Goal: Task Accomplishment & Management: Use online tool/utility

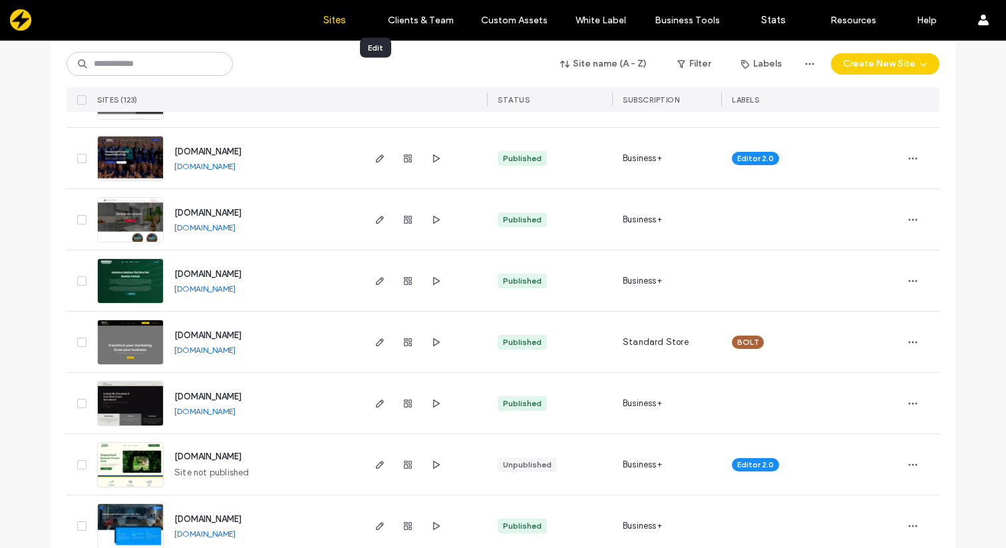
scroll to position [1253, 0]
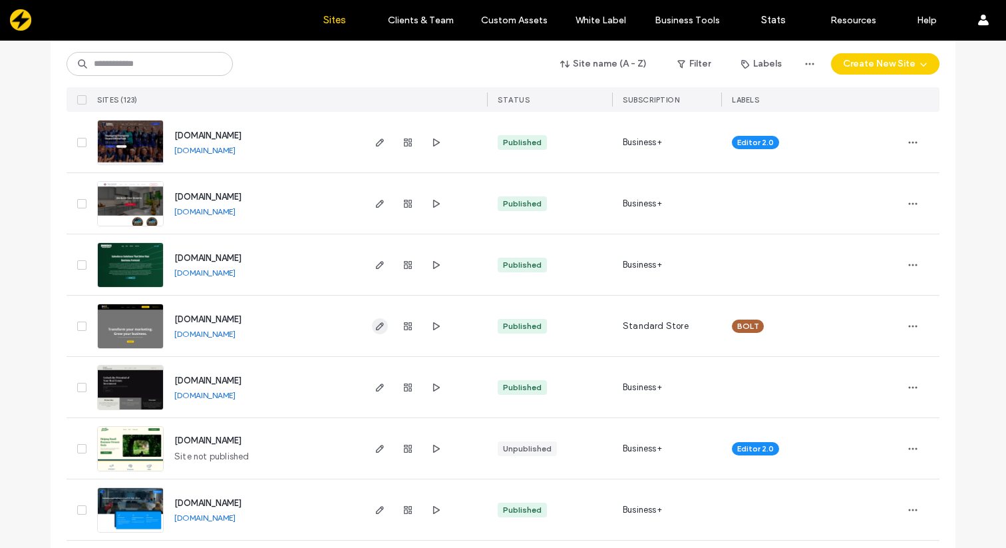
click at [375, 323] on icon "button" at bounding box center [380, 326] width 11 height 11
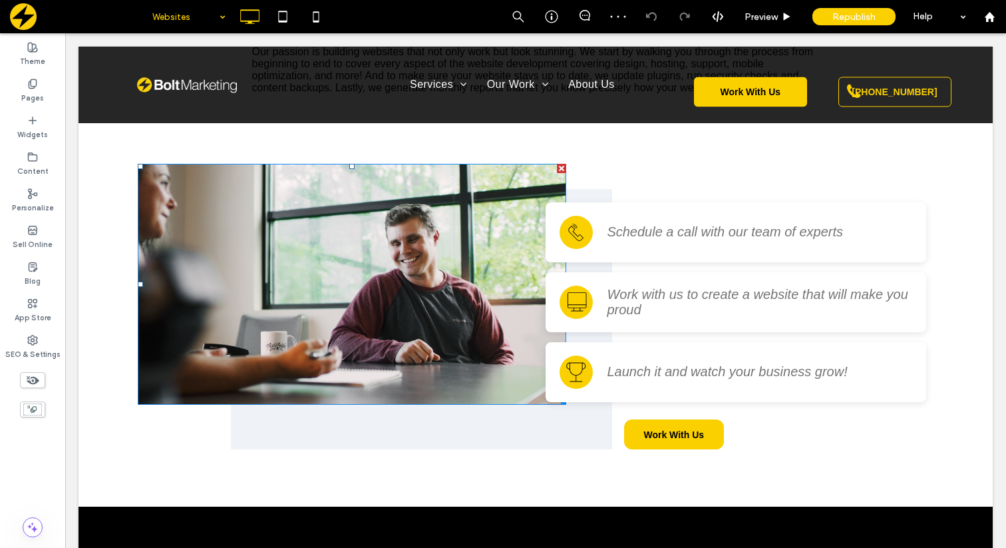
scroll to position [1621, 0]
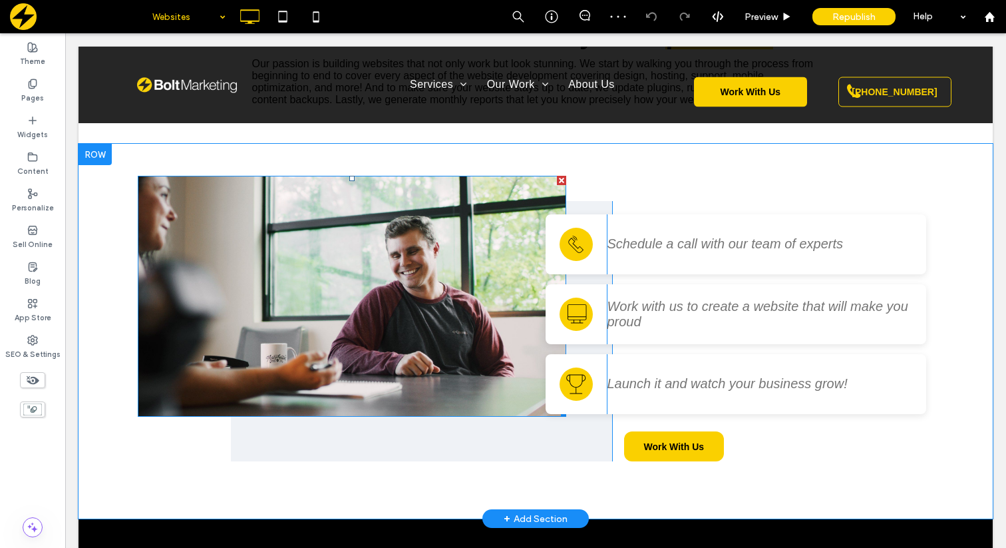
click at [313, 252] on img at bounding box center [352, 296] width 429 height 241
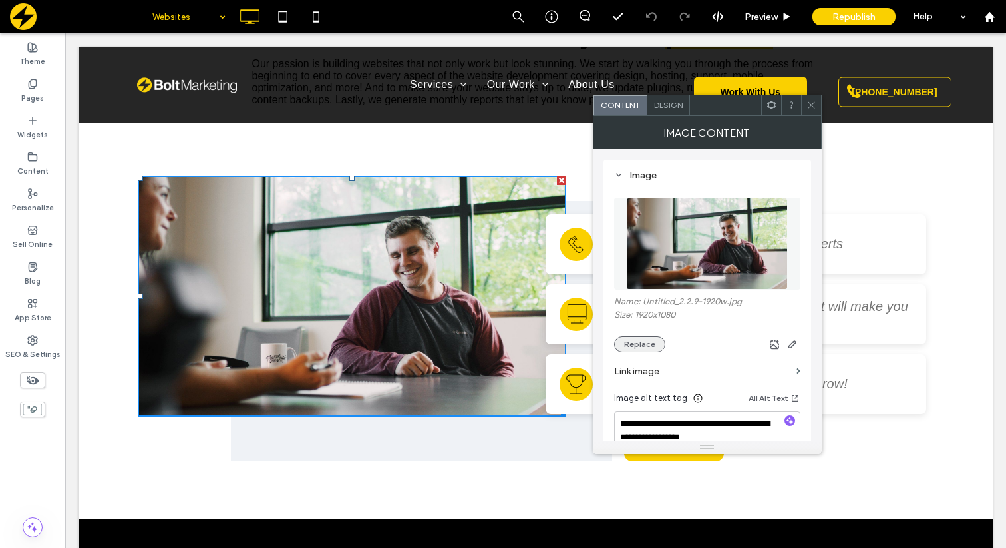
click at [633, 337] on button "Replace" at bounding box center [639, 344] width 51 height 16
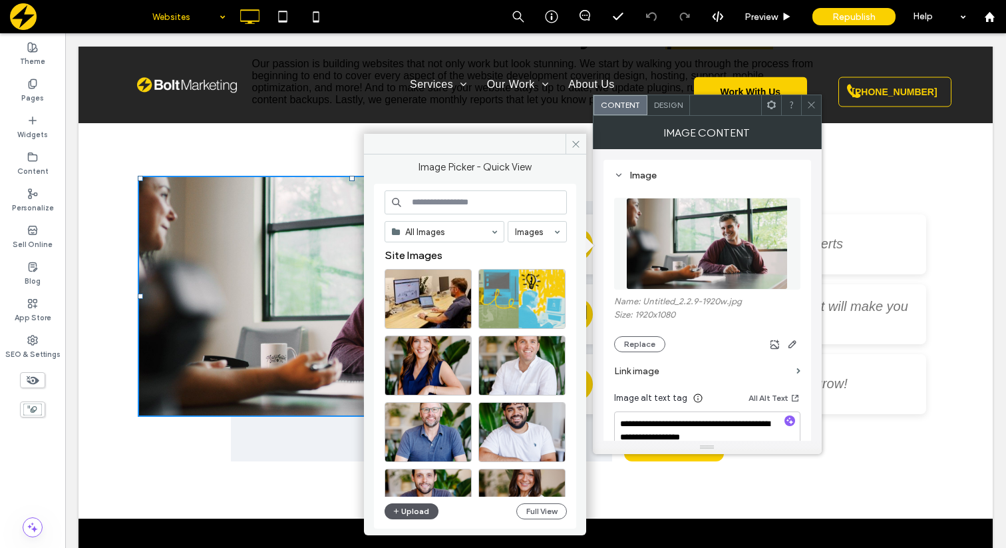
click at [405, 513] on button "Upload" at bounding box center [412, 511] width 55 height 16
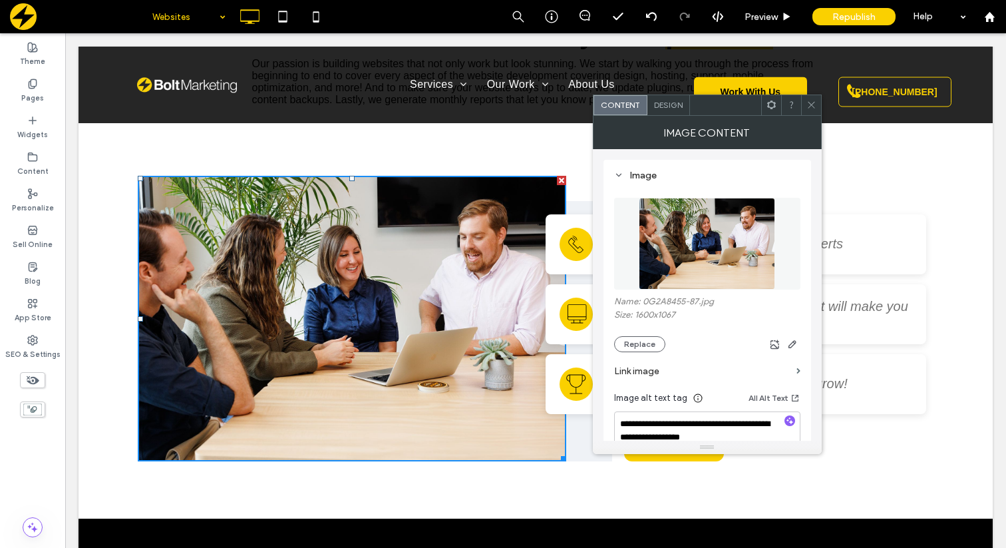
click at [814, 106] on icon at bounding box center [812, 105] width 10 height 10
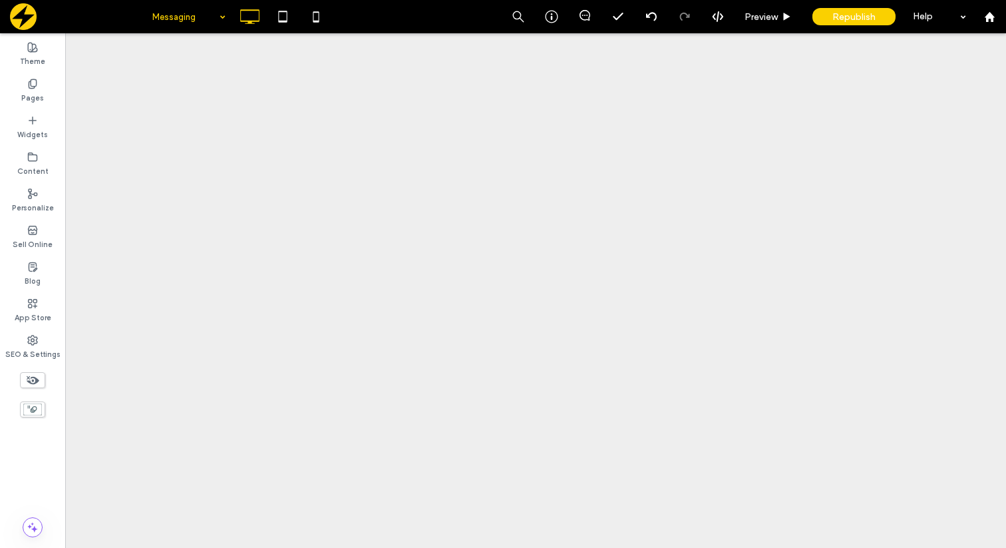
scroll to position [0, 0]
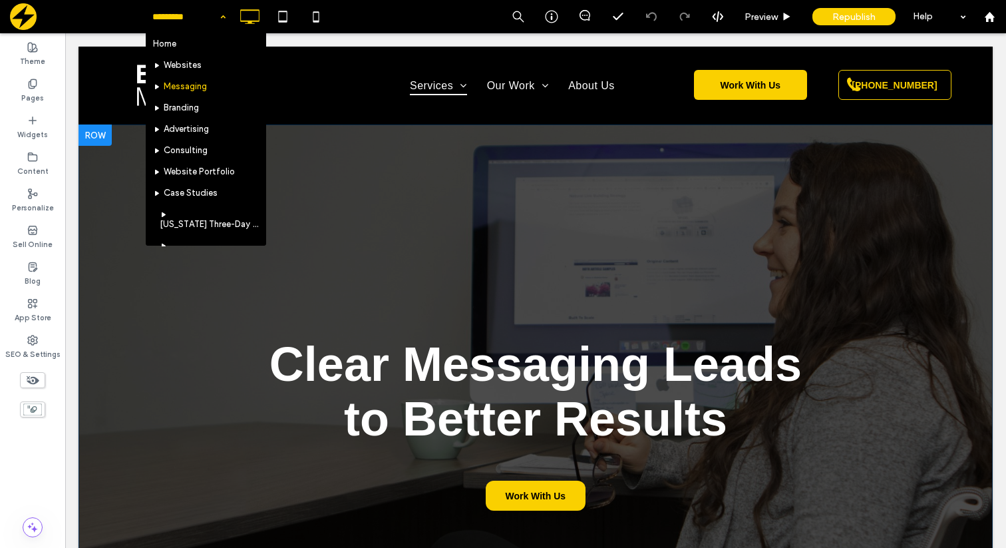
click at [391, 182] on div "Clear Messaging Leads to Better Results Work With Us Click To Paste Row + Add S…" at bounding box center [536, 393] width 915 height 539
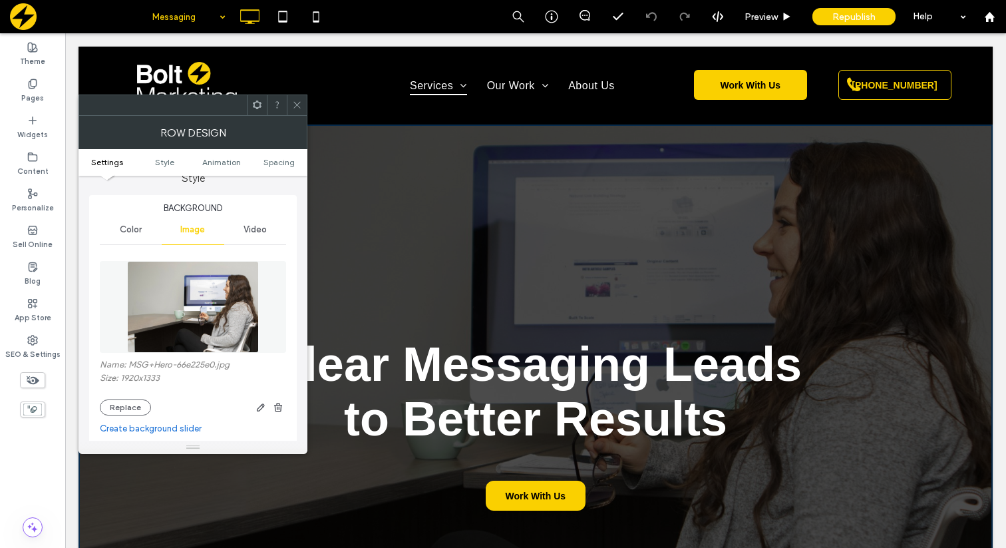
scroll to position [178, 0]
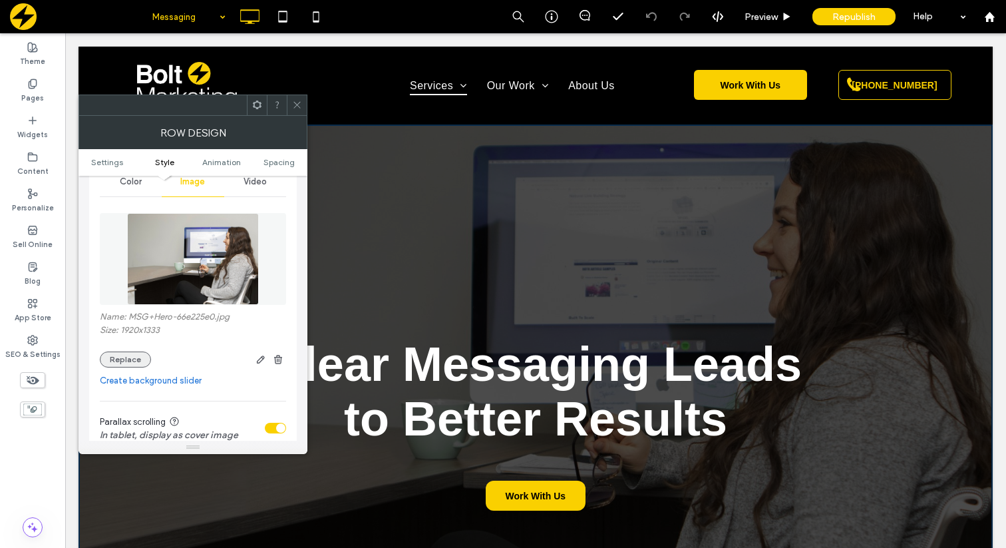
click at [123, 357] on button "Replace" at bounding box center [125, 359] width 51 height 16
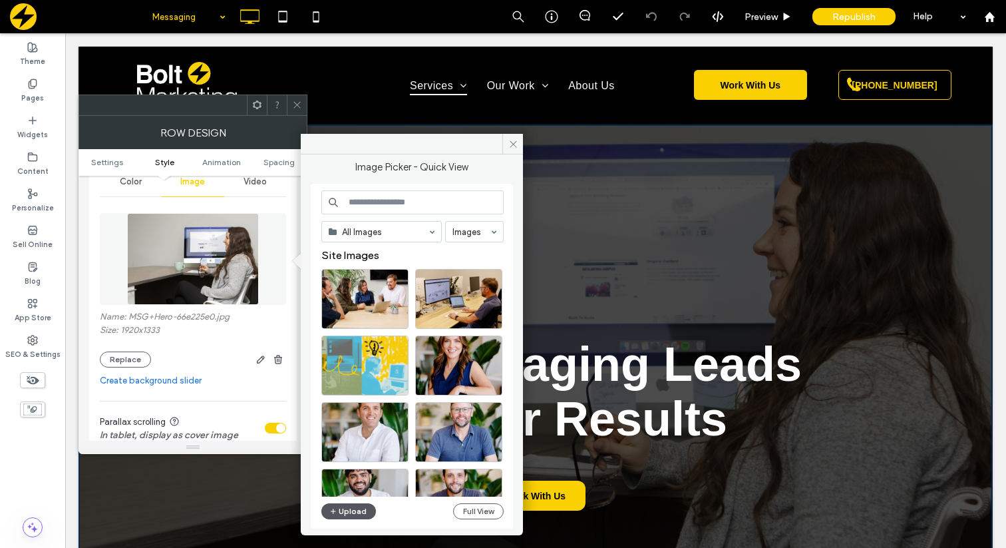
click at [347, 510] on button "Upload" at bounding box center [348, 511] width 55 height 16
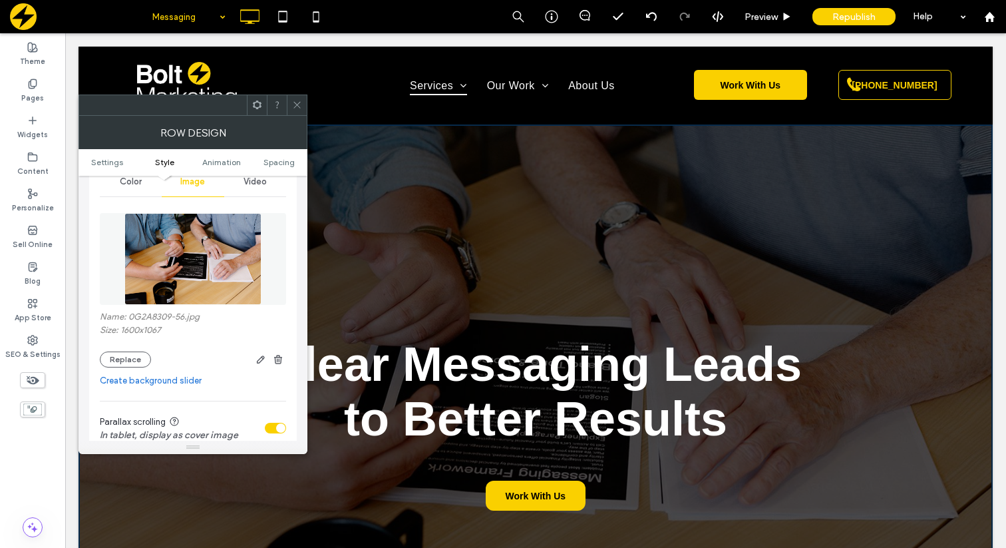
click at [299, 104] on icon at bounding box center [297, 105] width 10 height 10
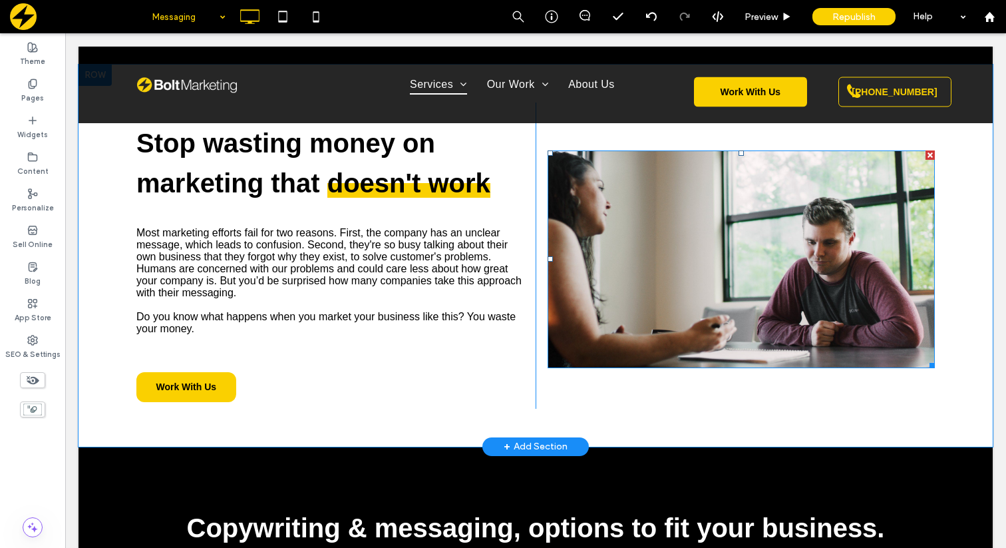
scroll to position [696, 0]
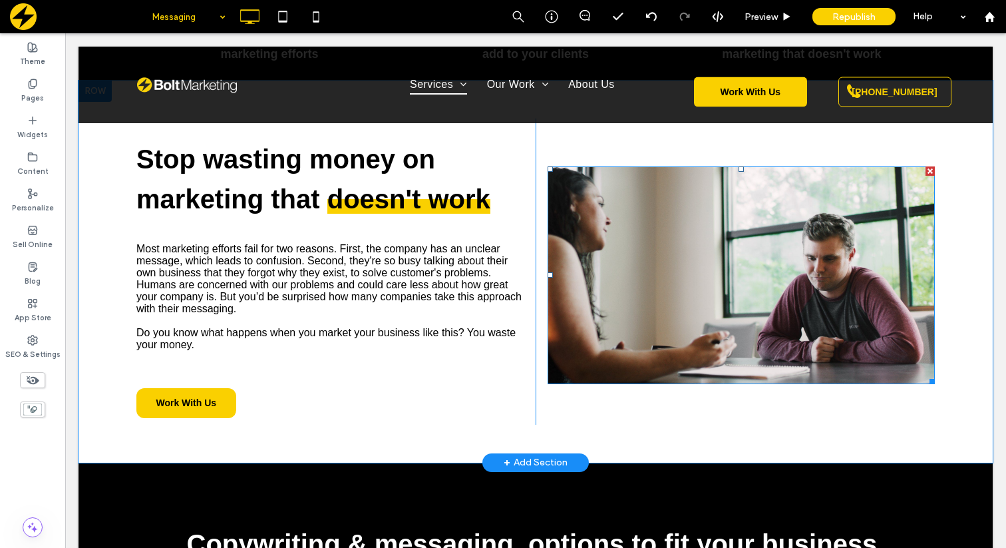
click at [730, 223] on img at bounding box center [741, 275] width 387 height 218
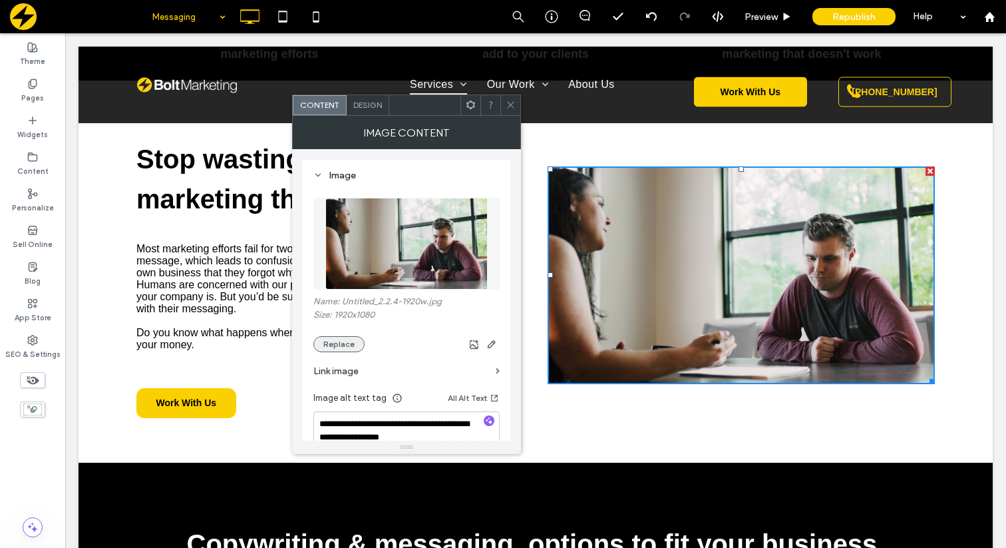
click at [339, 345] on button "Replace" at bounding box center [339, 344] width 51 height 16
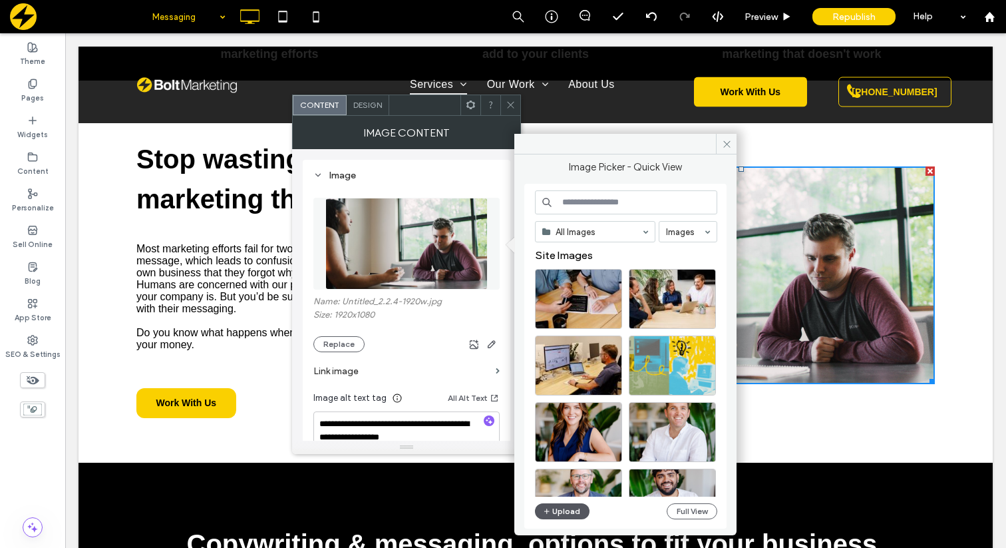
click at [559, 517] on button "Upload" at bounding box center [562, 511] width 55 height 16
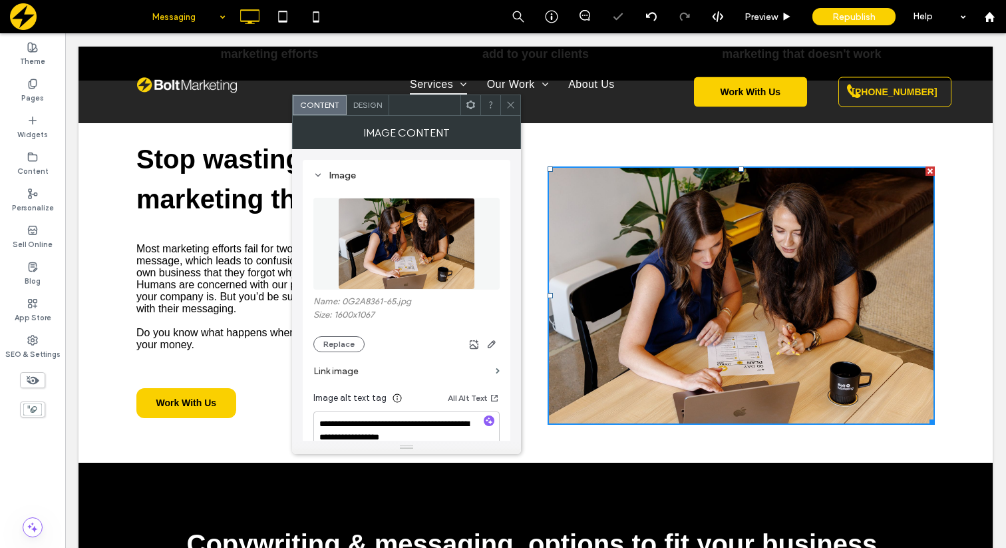
click at [508, 106] on icon at bounding box center [511, 105] width 10 height 10
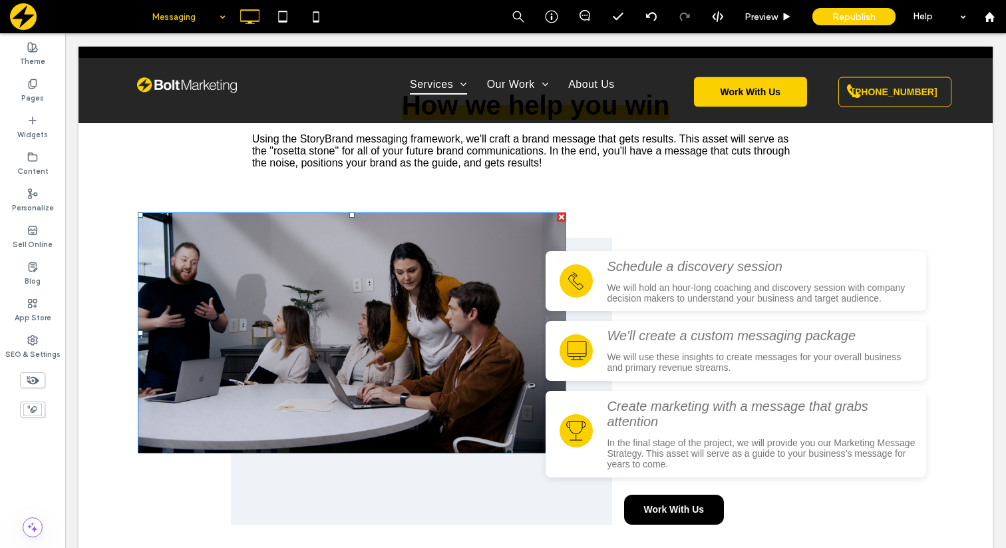
scroll to position [1540, 0]
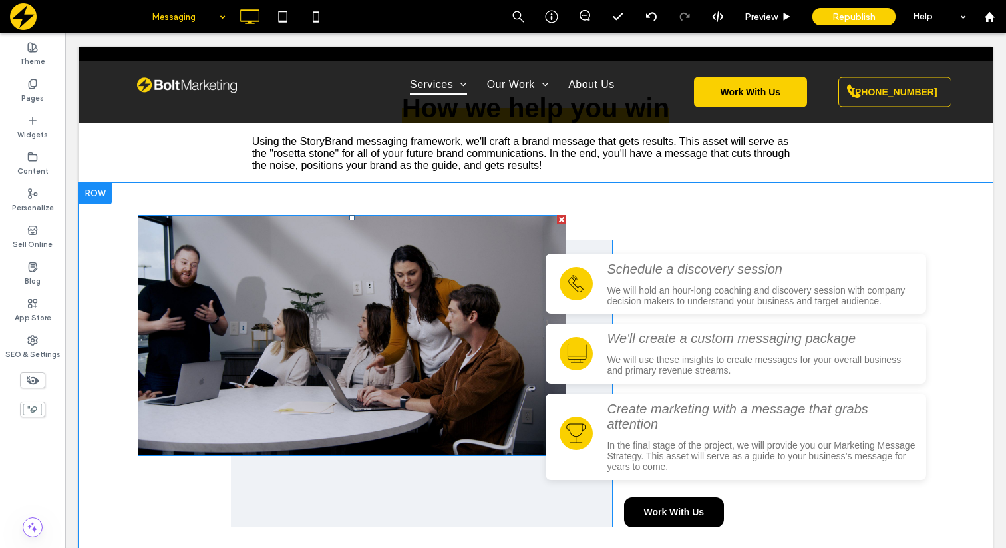
click at [435, 257] on img at bounding box center [352, 335] width 429 height 241
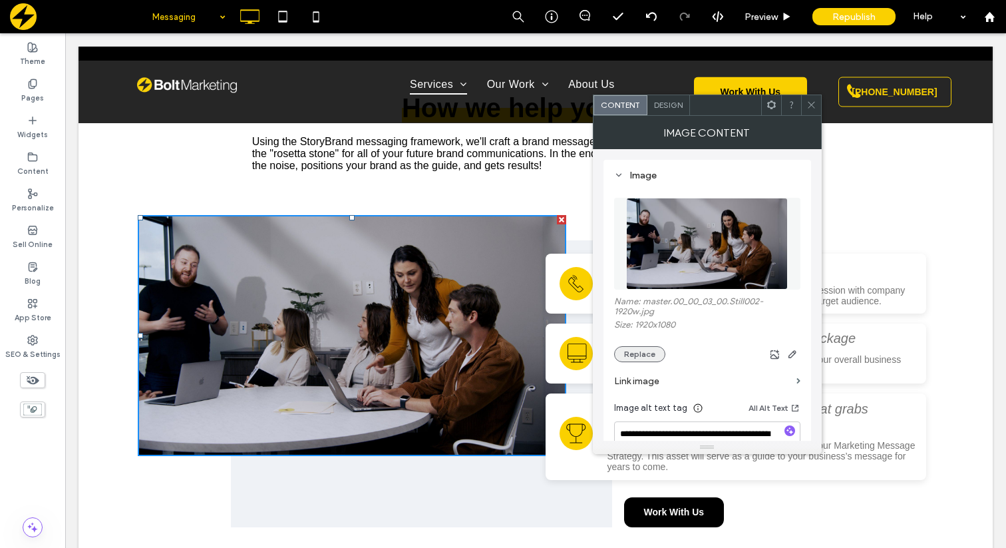
click at [643, 356] on button "Replace" at bounding box center [639, 354] width 51 height 16
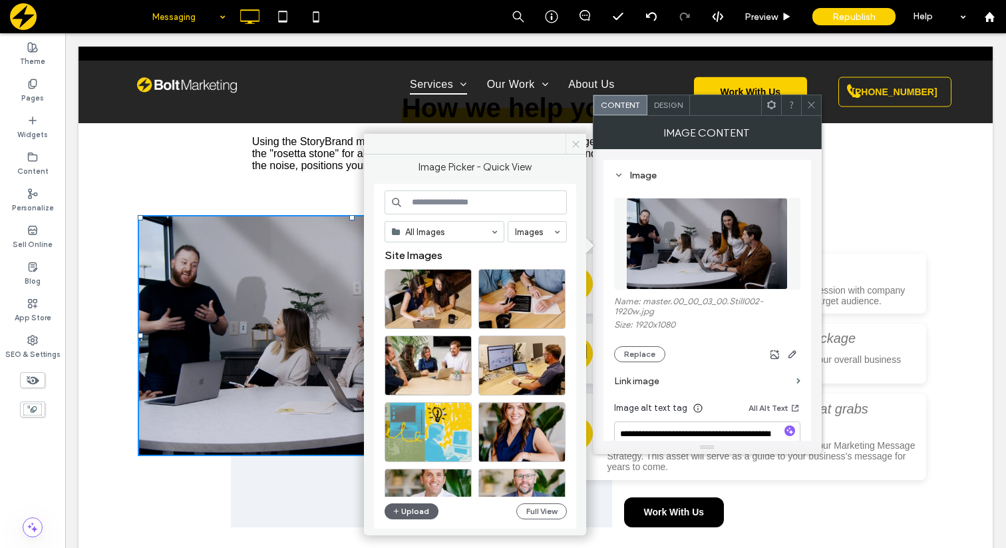
click at [577, 142] on use at bounding box center [575, 143] width 7 height 7
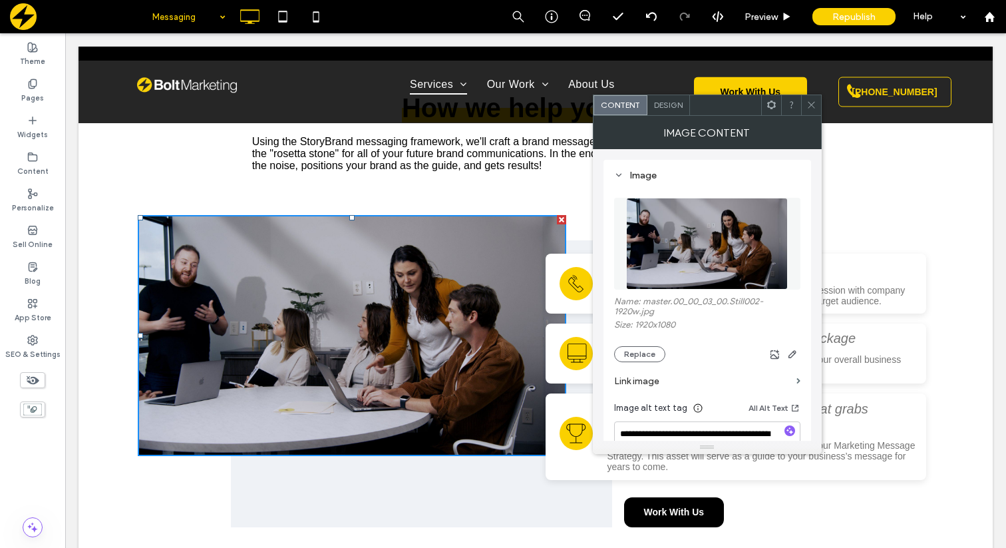
click at [810, 105] on icon at bounding box center [812, 105] width 10 height 10
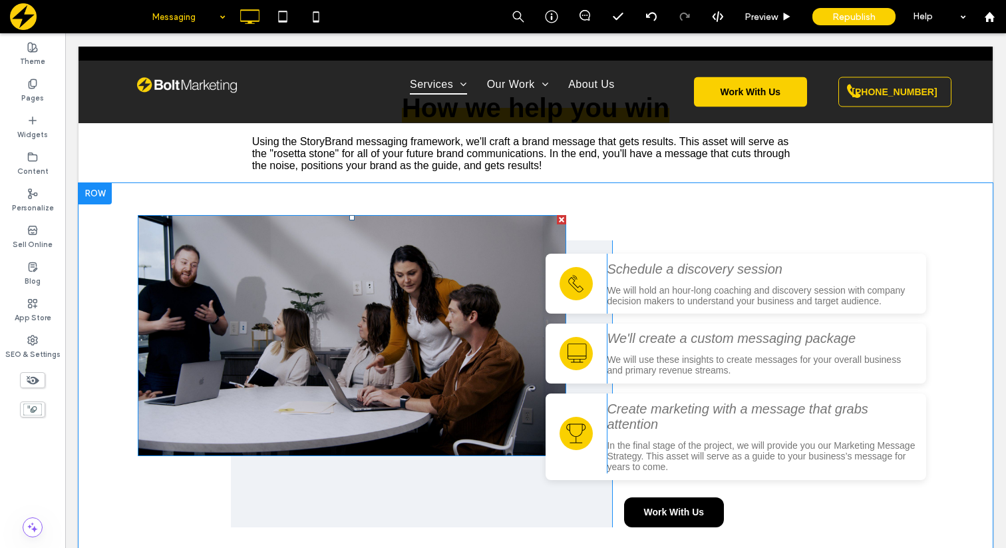
click at [337, 317] on img at bounding box center [352, 335] width 429 height 241
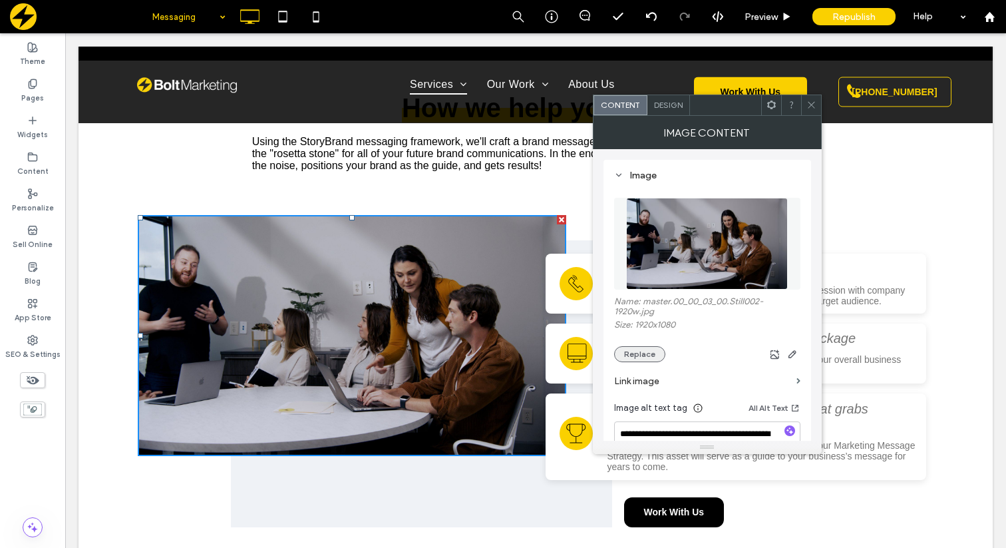
click at [652, 355] on button "Replace" at bounding box center [639, 354] width 51 height 16
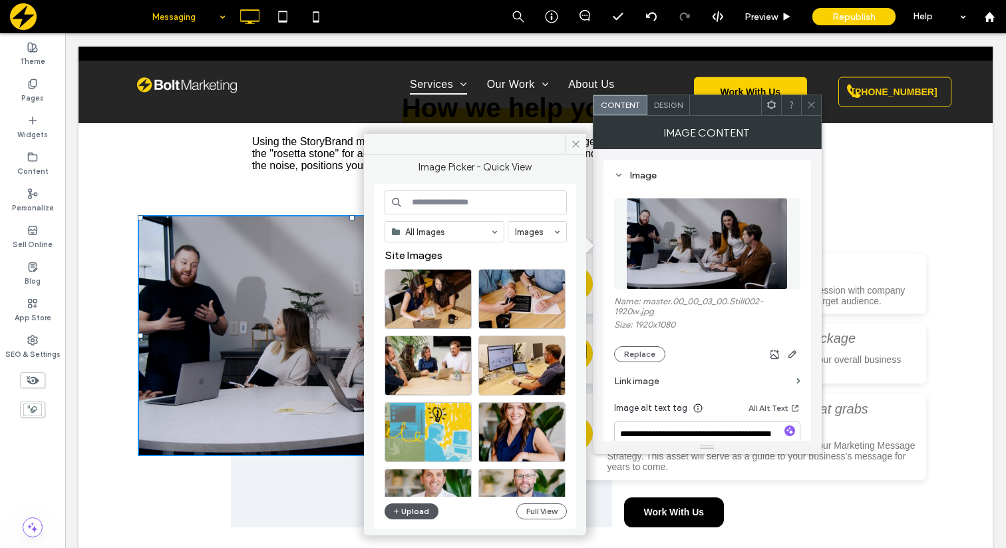
click at [405, 516] on button "Upload" at bounding box center [412, 511] width 55 height 16
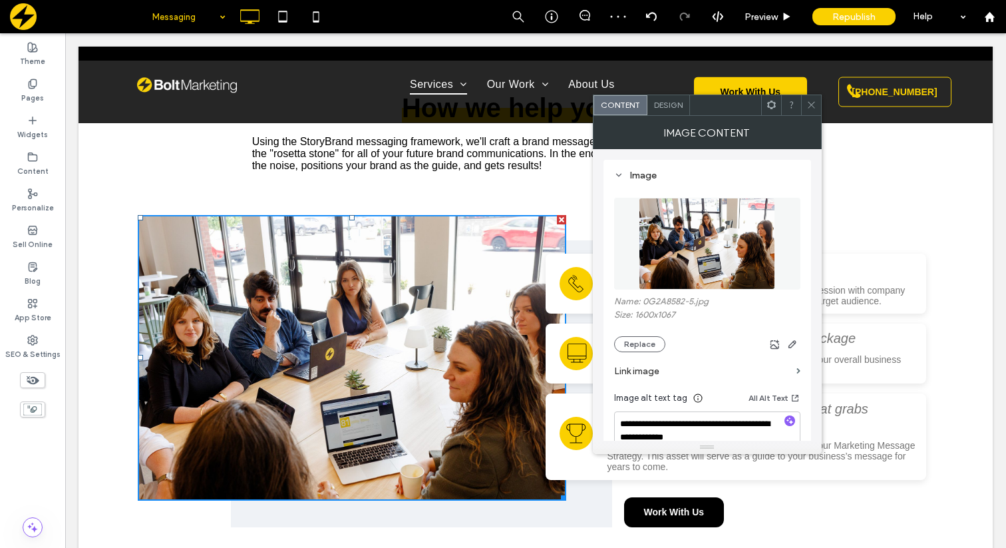
click at [807, 105] on icon at bounding box center [812, 105] width 10 height 10
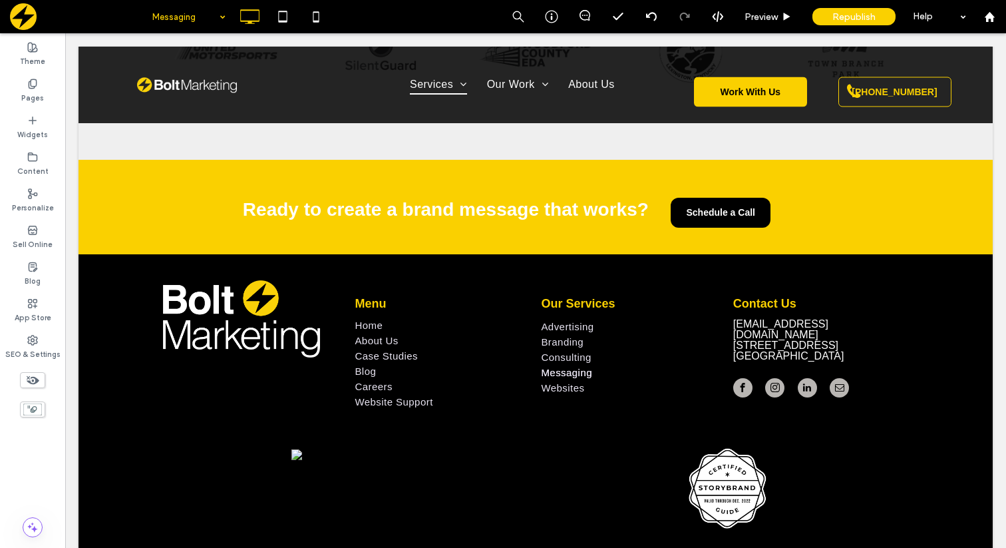
scroll to position [2811, 0]
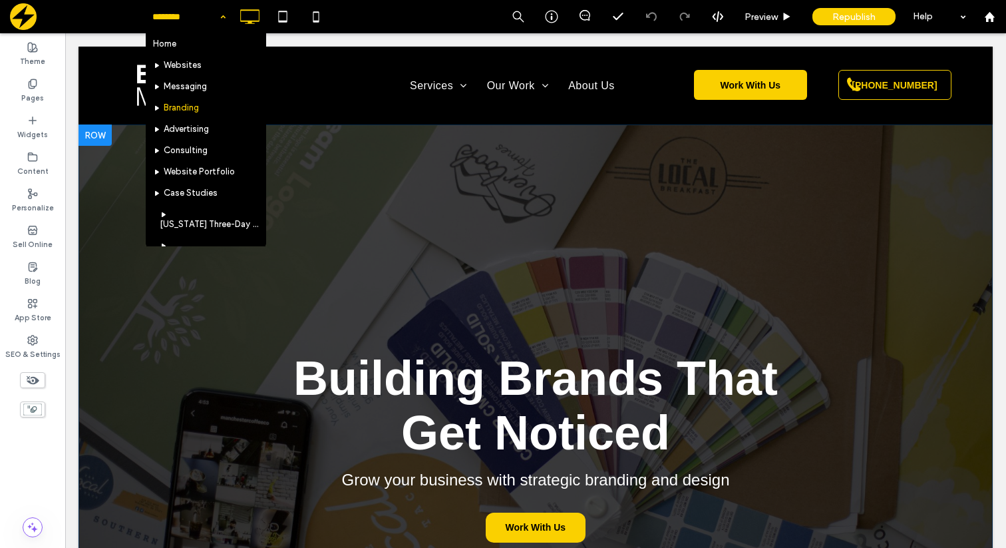
click at [178, 308] on div "Building Brands That Get Noticed Grow your business with strategic branding and…" at bounding box center [536, 414] width 915 height 580
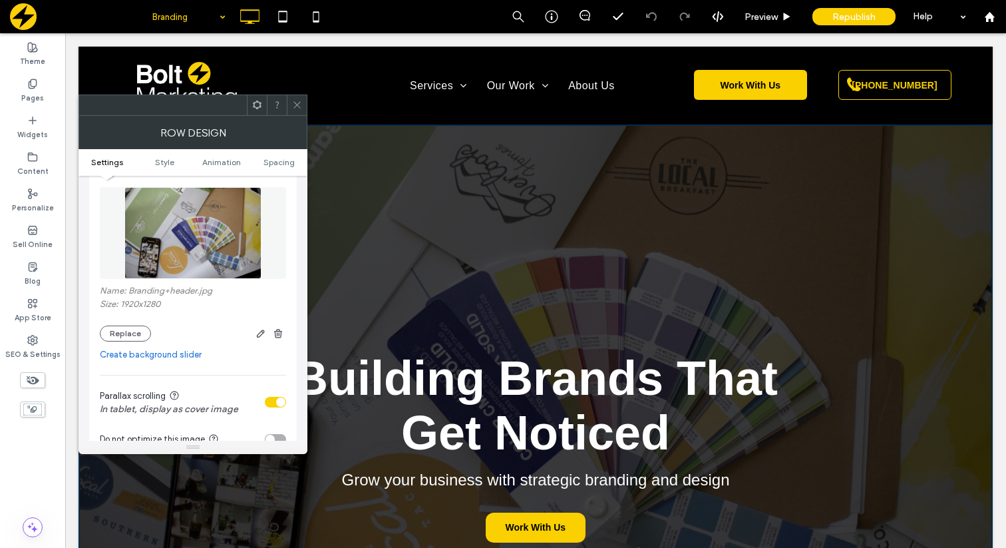
scroll to position [232, 0]
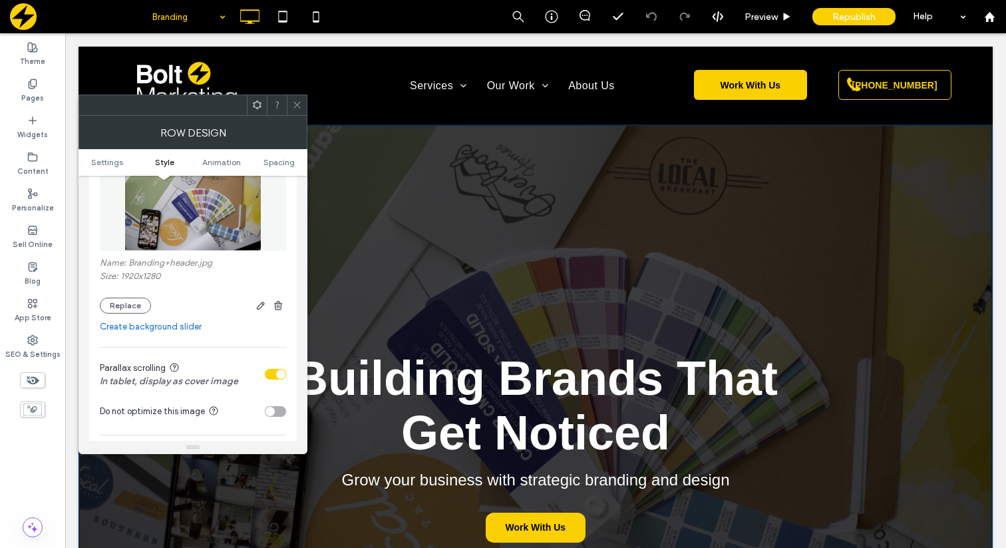
click at [300, 107] on use at bounding box center [297, 105] width 7 height 7
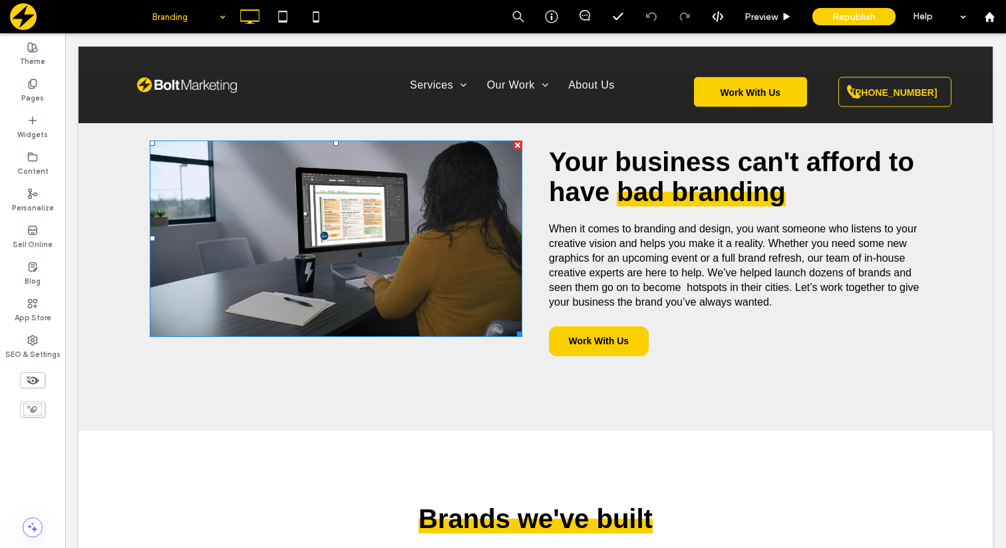
scroll to position [1134, 0]
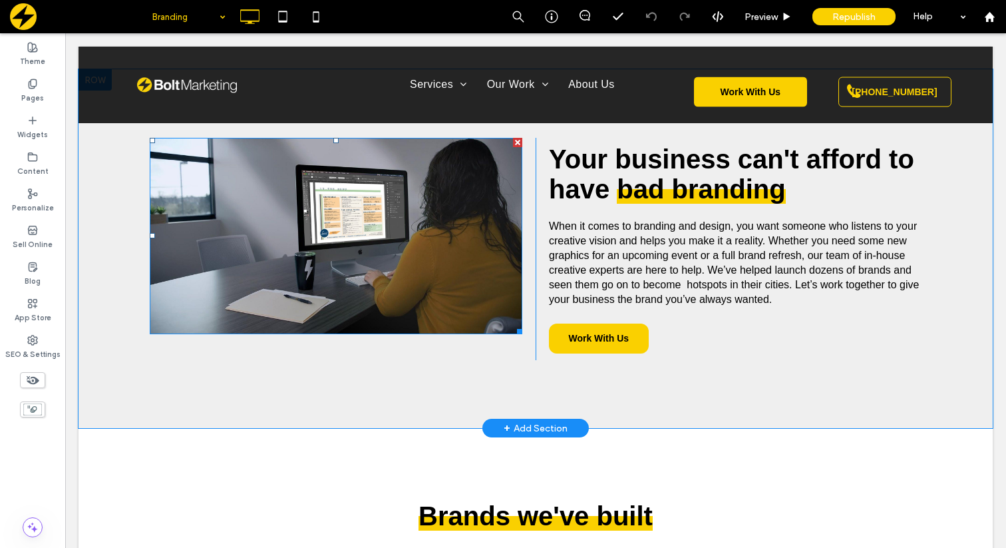
click at [307, 242] on img at bounding box center [336, 236] width 373 height 196
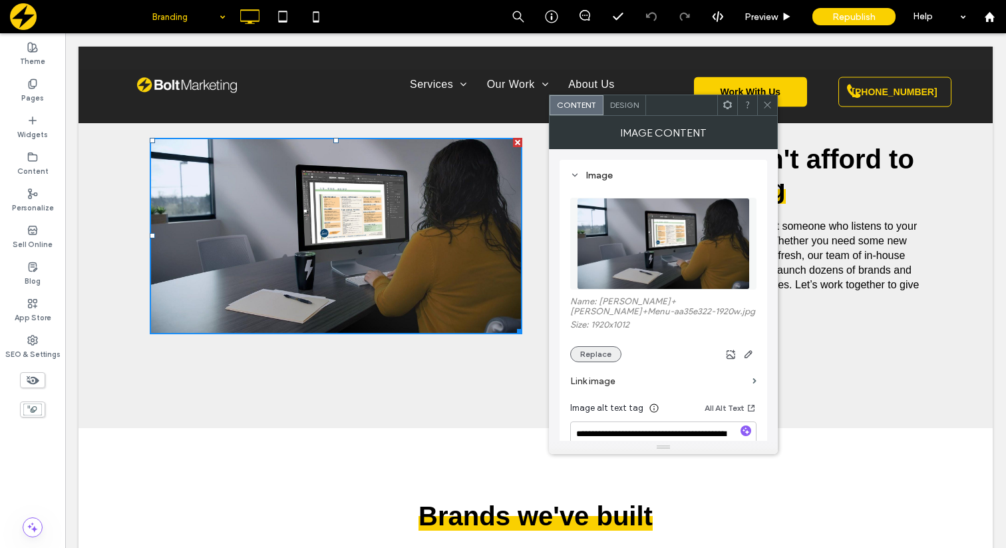
click at [608, 356] on button "Replace" at bounding box center [595, 354] width 51 height 16
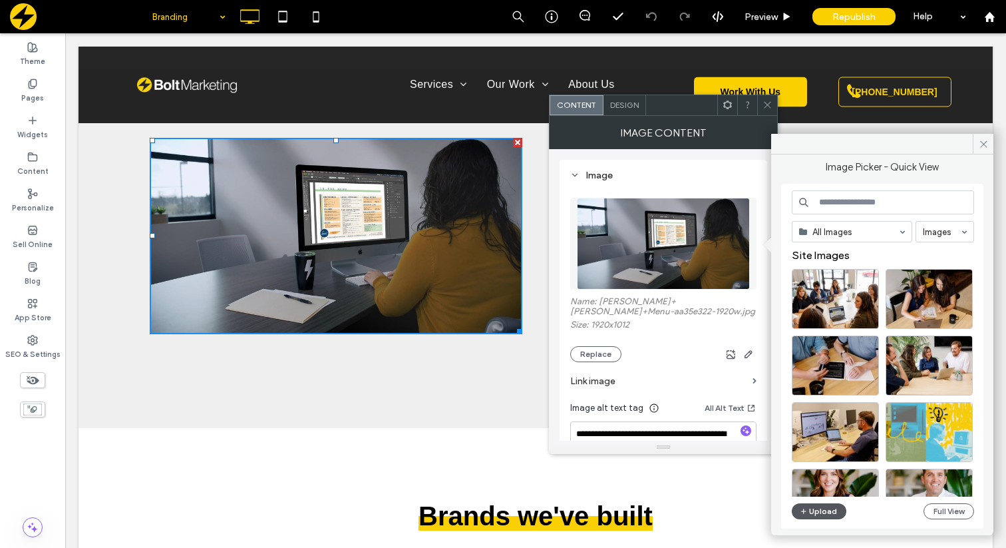
click at [801, 507] on icon "button" at bounding box center [804, 511] width 8 height 11
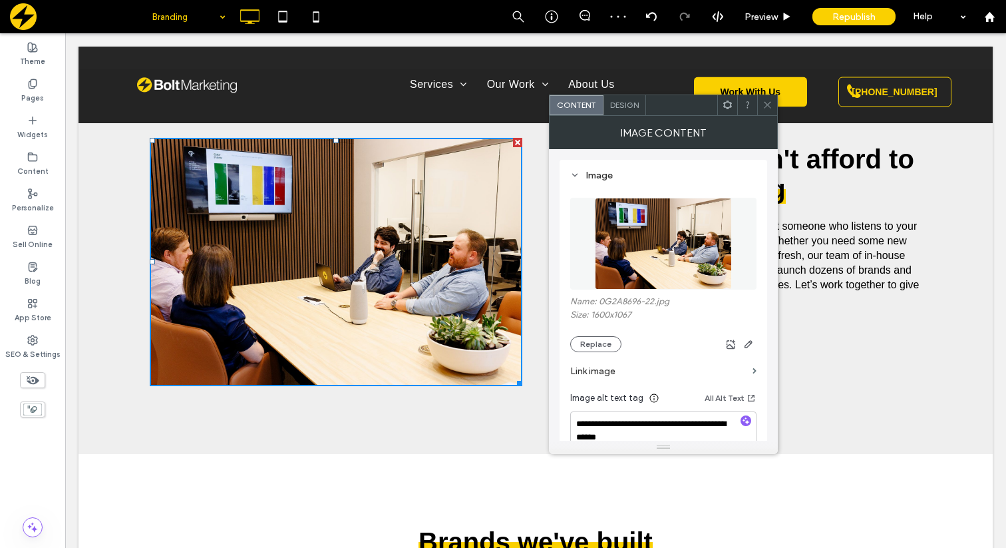
click at [765, 103] on use at bounding box center [767, 105] width 7 height 7
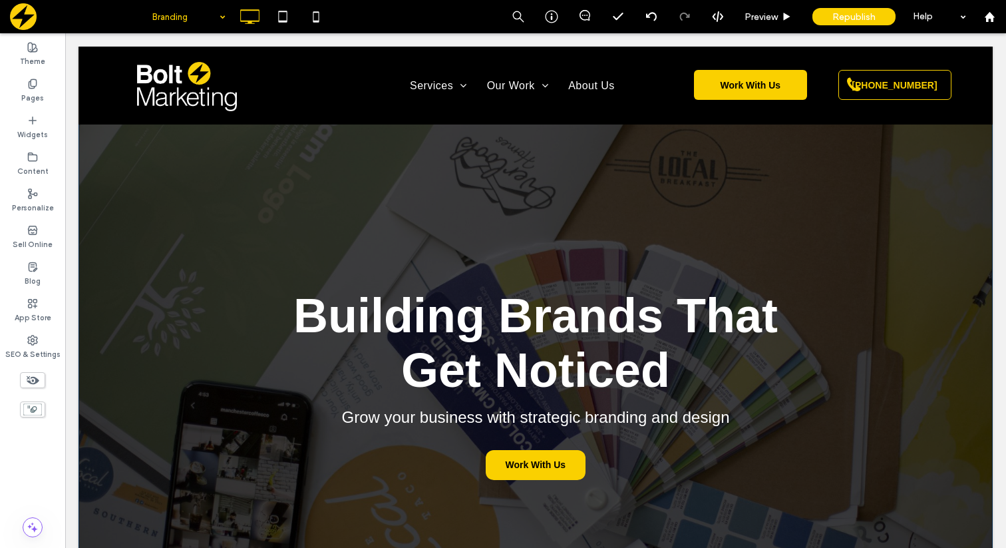
scroll to position [0, 0]
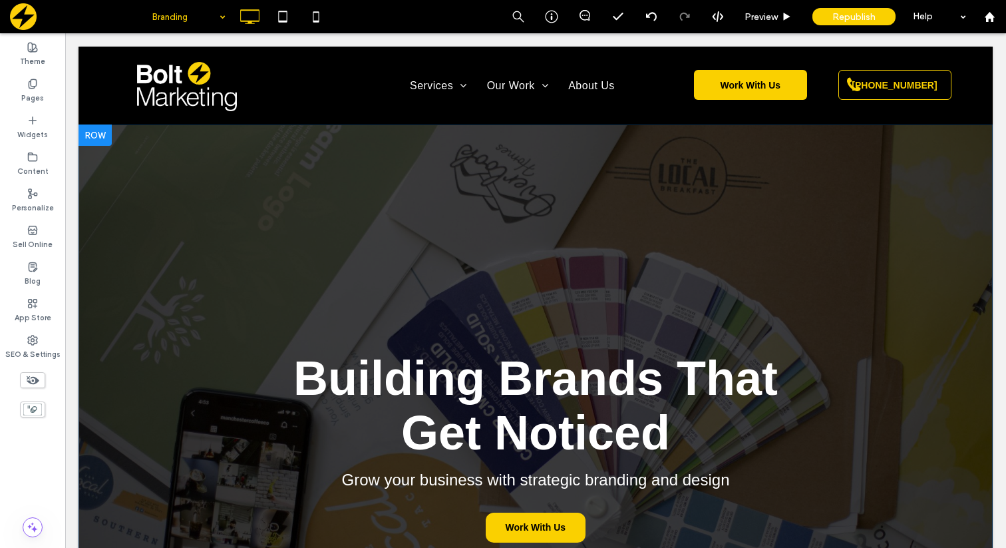
click at [167, 234] on div "Building Brands That Get Noticed Grow your business with strategic branding and…" at bounding box center [536, 414] width 915 height 580
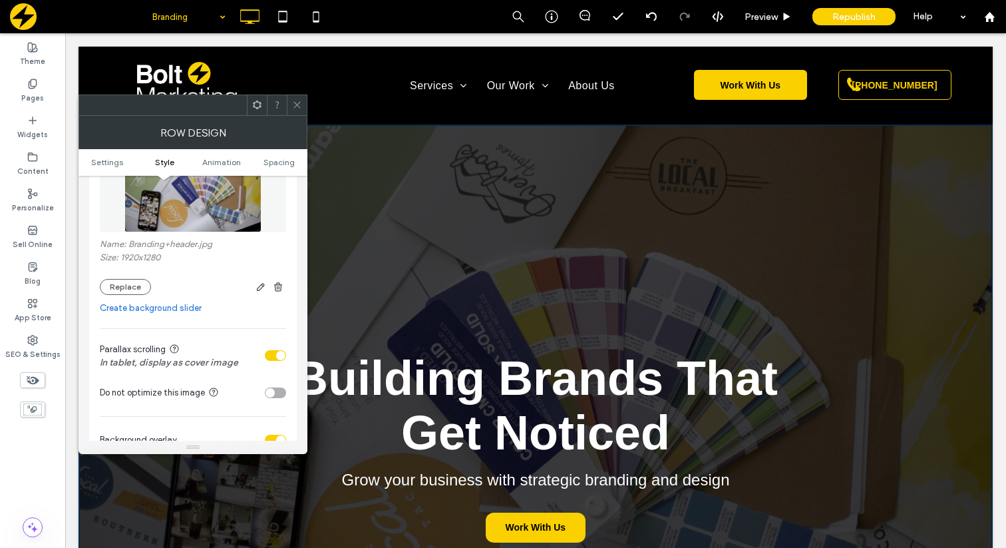
scroll to position [260, 0]
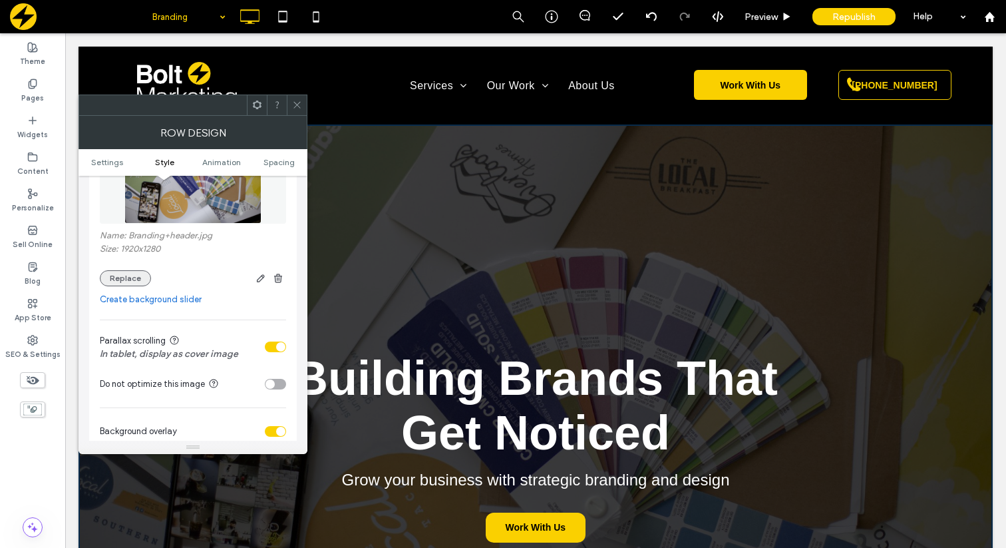
click at [136, 284] on button "Replace" at bounding box center [125, 278] width 51 height 16
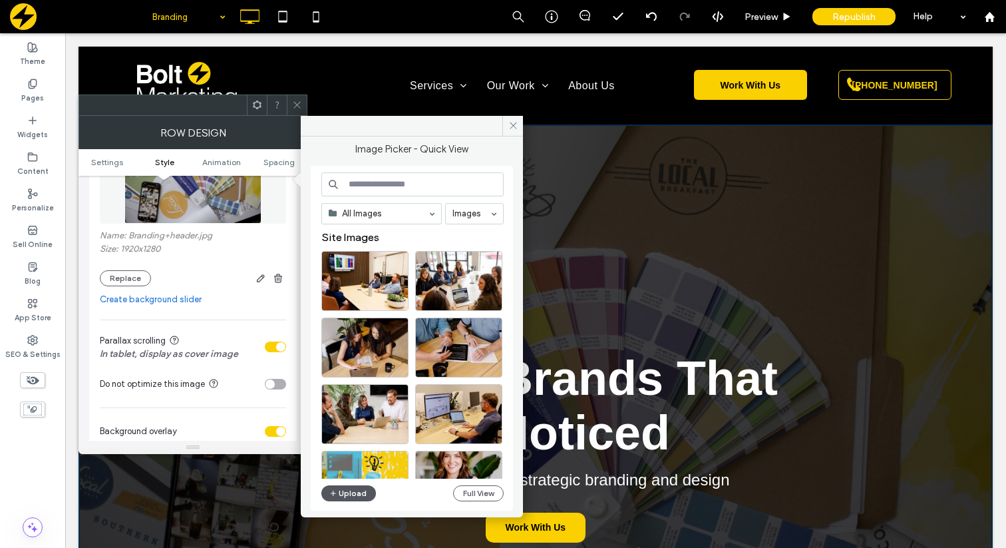
click at [353, 495] on button "Upload" at bounding box center [348, 493] width 55 height 16
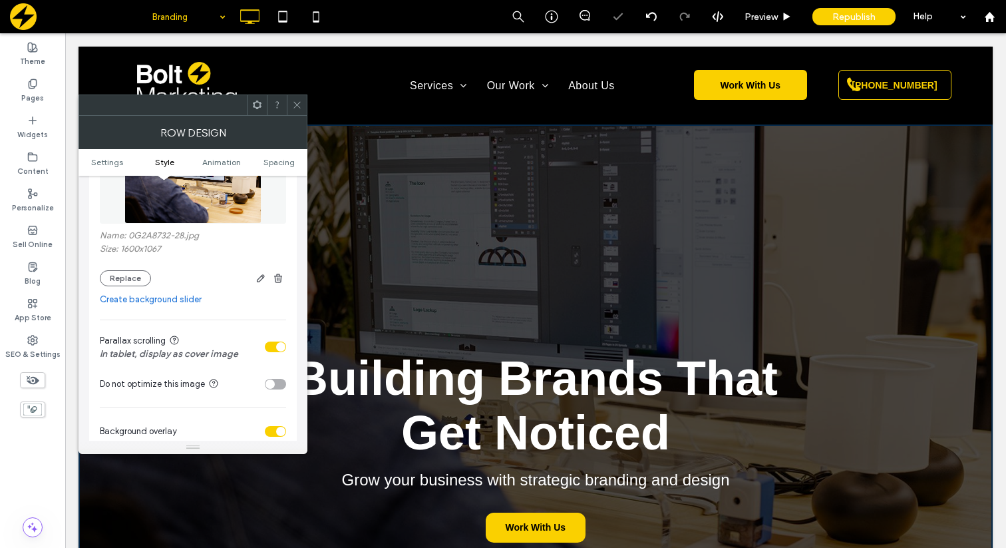
click at [300, 107] on use at bounding box center [297, 105] width 7 height 7
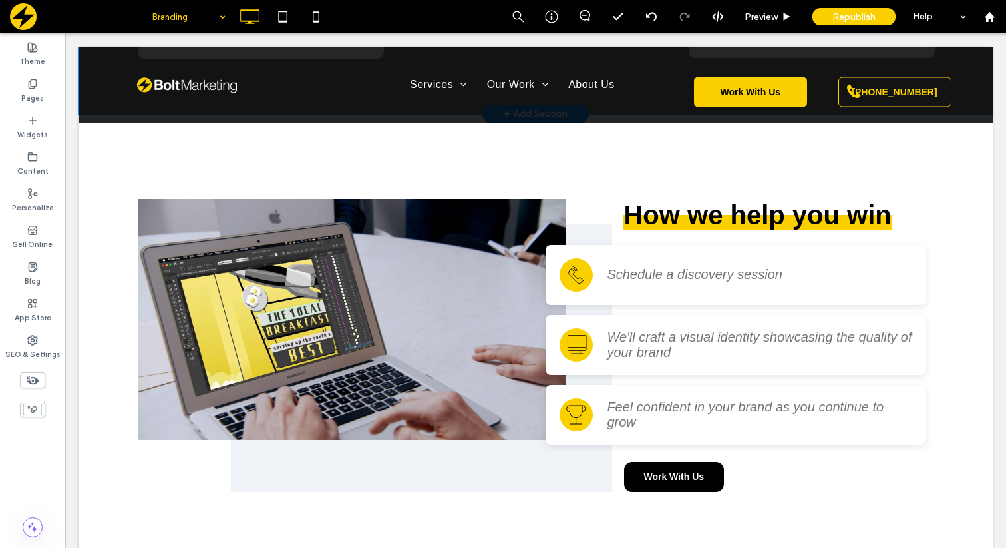
scroll to position [3606, 0]
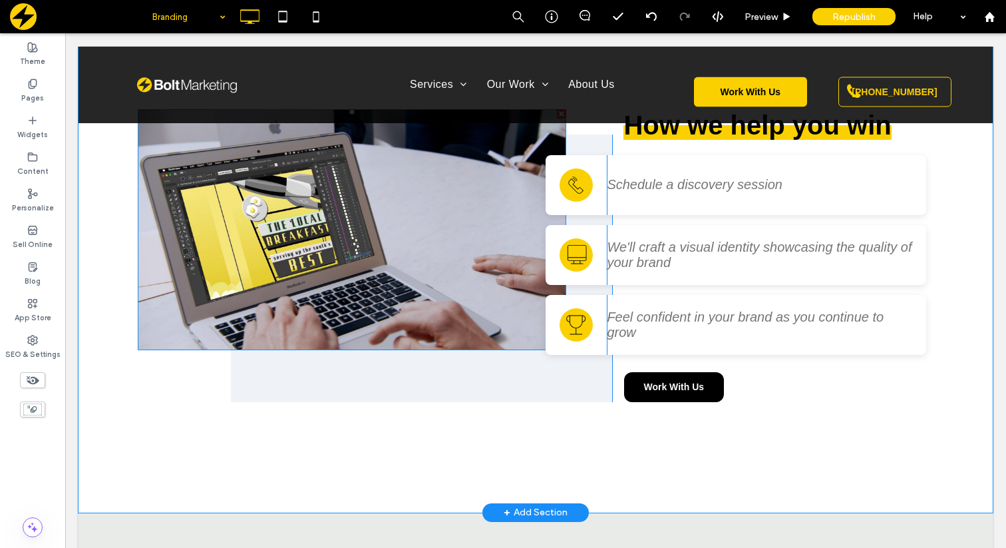
click at [278, 211] on img at bounding box center [352, 229] width 429 height 241
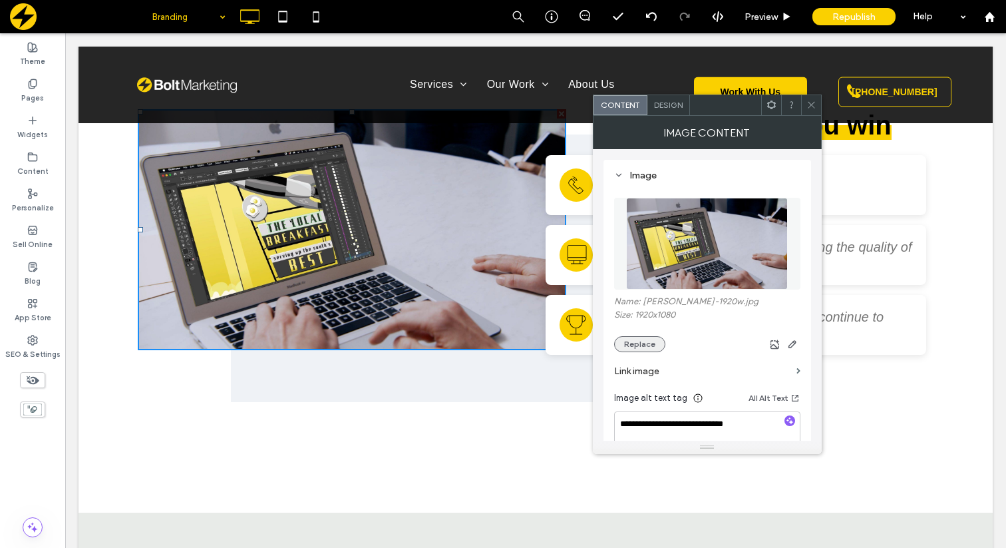
click at [645, 347] on button "Replace" at bounding box center [639, 344] width 51 height 16
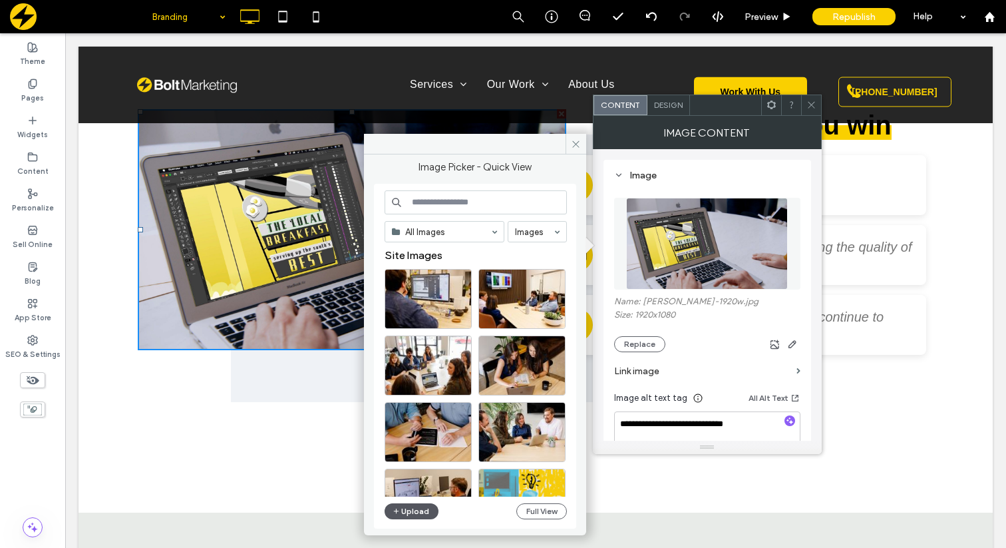
click at [409, 513] on button "Upload" at bounding box center [412, 511] width 55 height 16
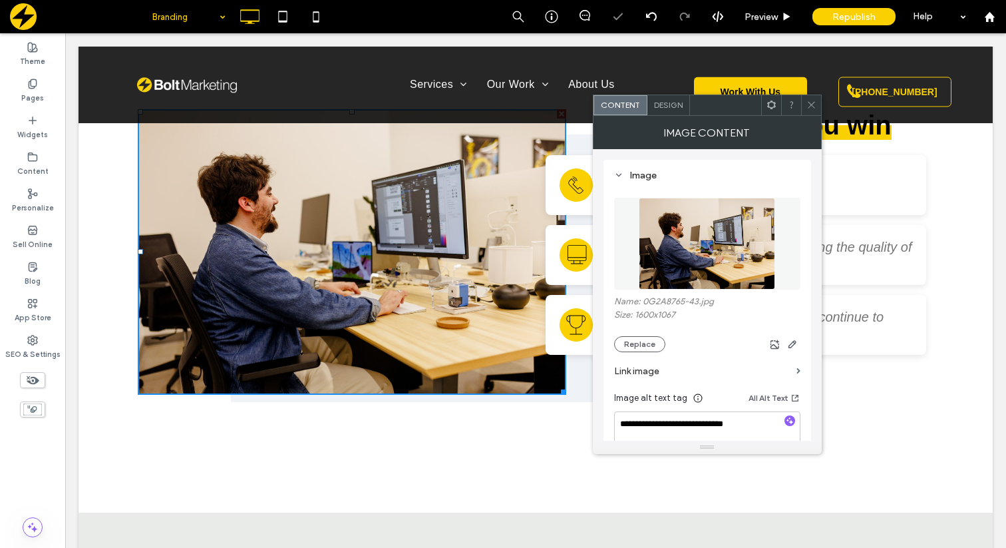
click at [809, 105] on icon at bounding box center [812, 105] width 10 height 10
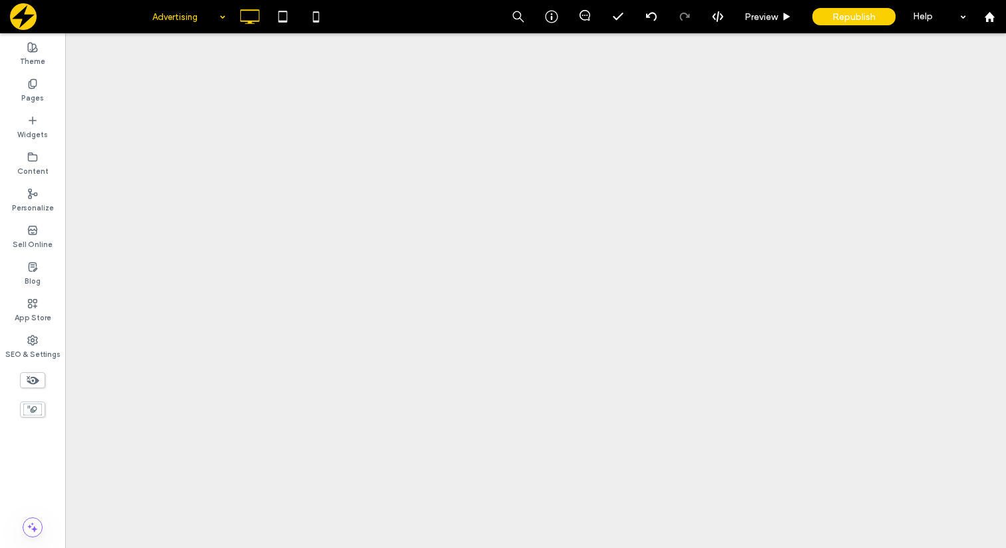
scroll to position [0, 0]
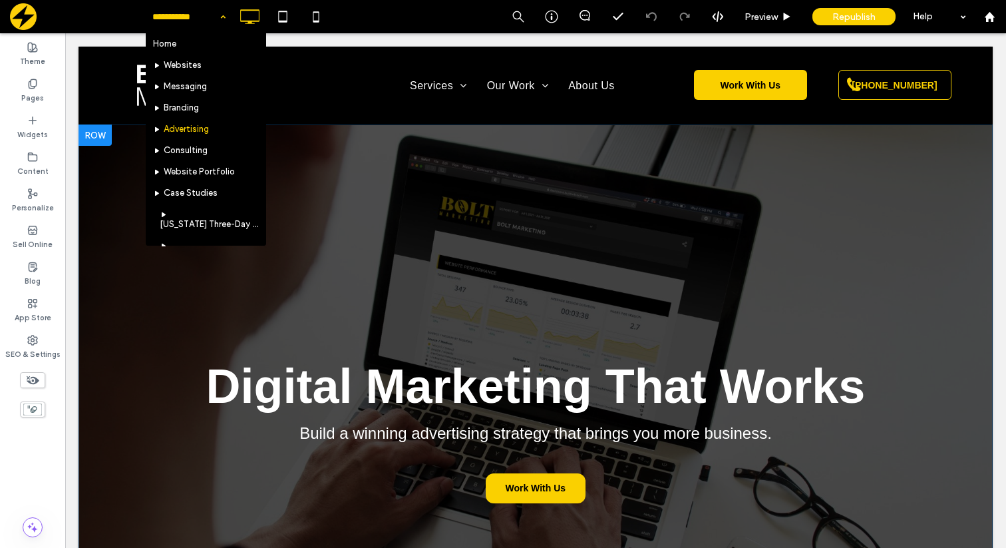
click at [154, 311] on div "Digital Marketing That Works Build a winning advertising strategy that brings y…" at bounding box center [536, 394] width 915 height 541
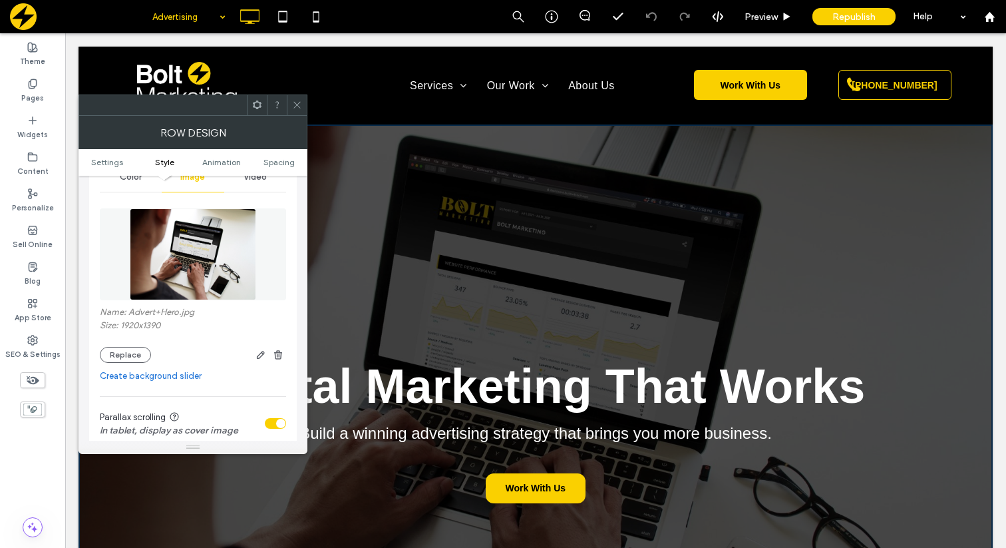
scroll to position [201, 0]
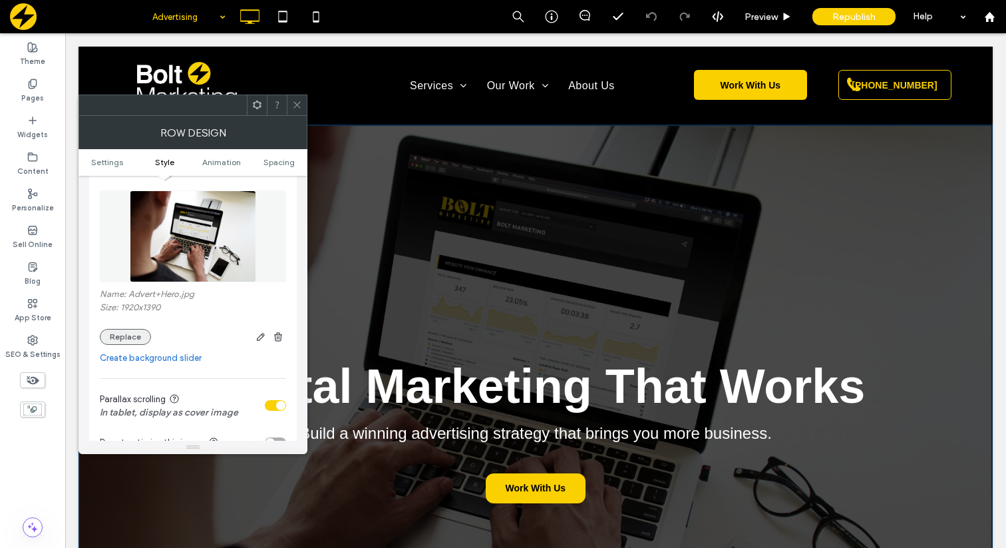
click at [130, 335] on button "Replace" at bounding box center [125, 337] width 51 height 16
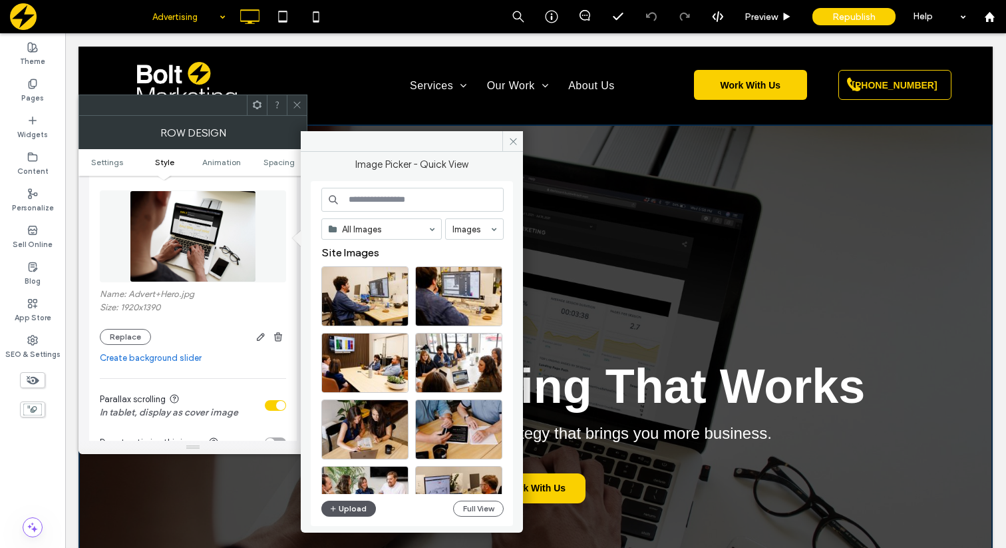
click at [342, 509] on button "Upload" at bounding box center [348, 509] width 55 height 16
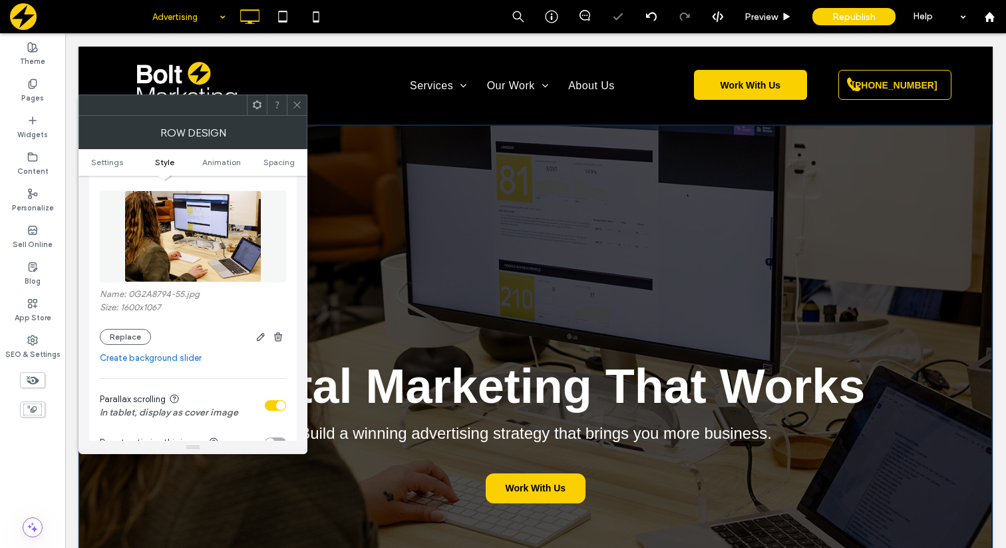
click at [296, 102] on icon at bounding box center [297, 105] width 10 height 10
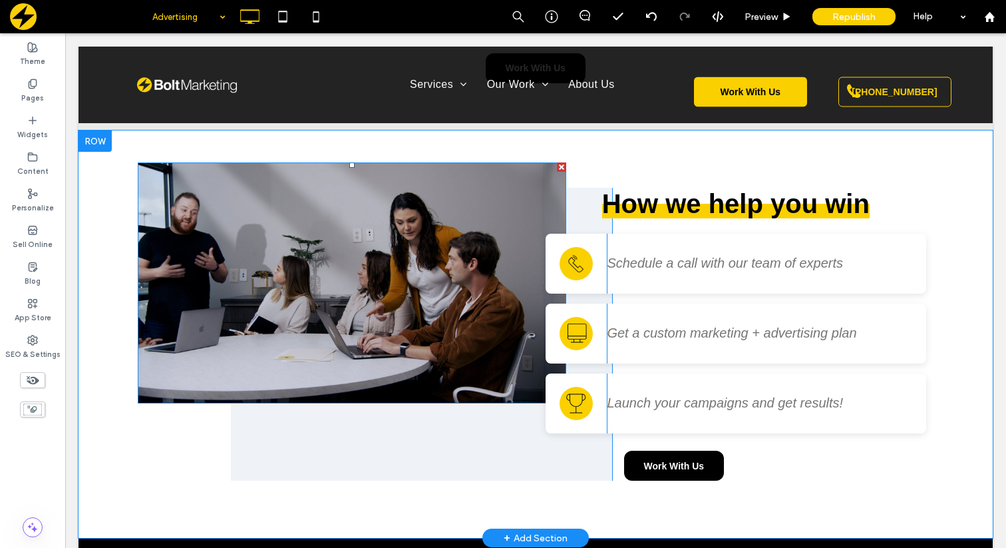
scroll to position [1488, 0]
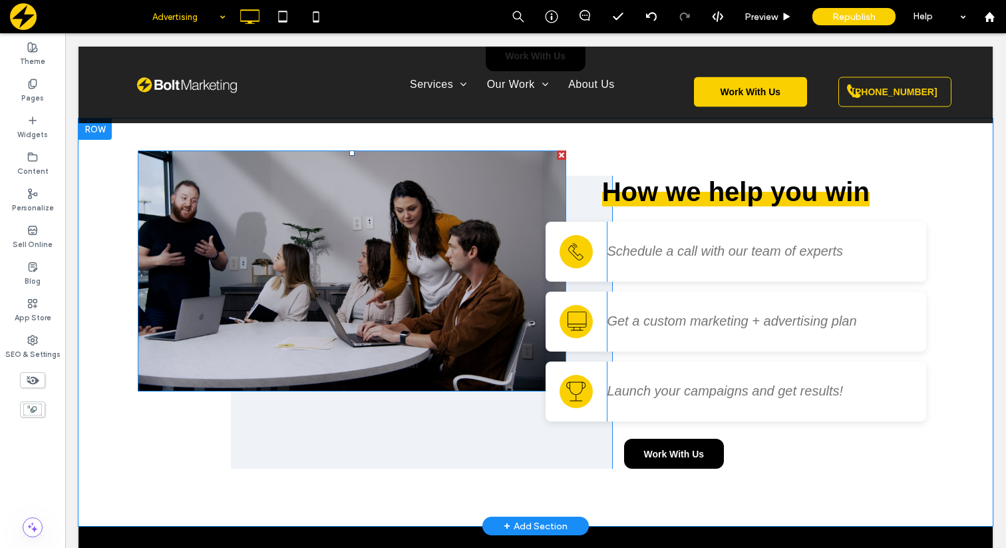
click at [276, 240] on img at bounding box center [352, 270] width 429 height 241
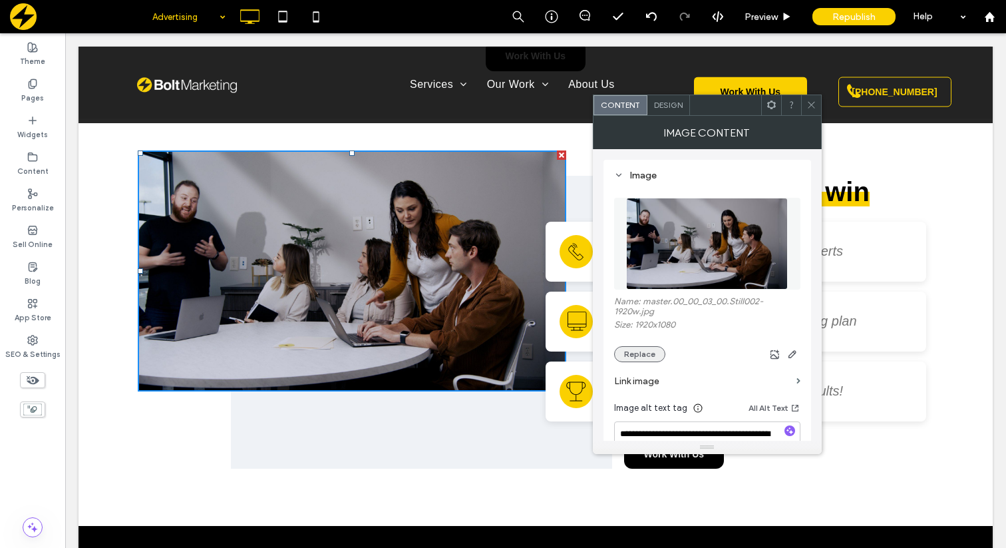
click at [642, 355] on button "Replace" at bounding box center [639, 354] width 51 height 16
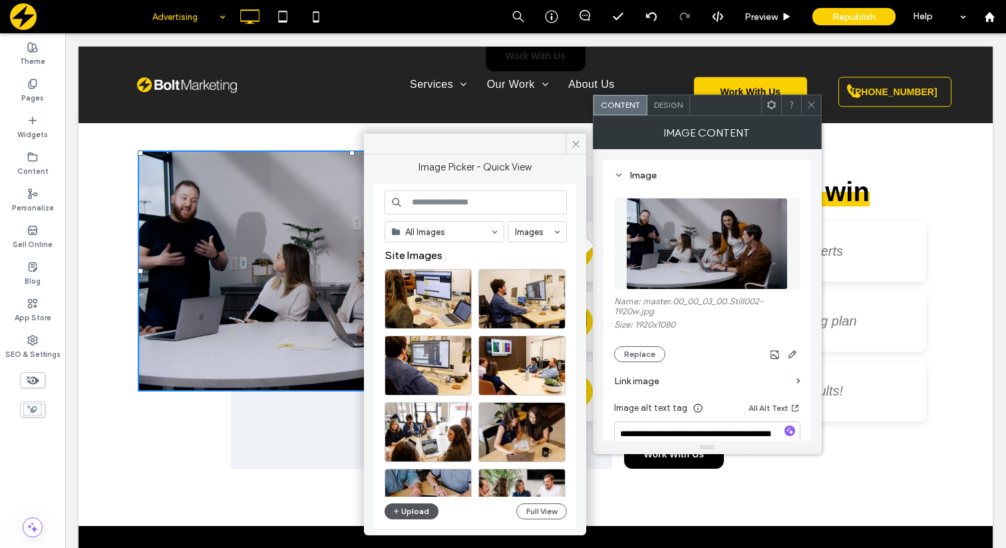
click at [401, 512] on button "Upload" at bounding box center [412, 511] width 55 height 16
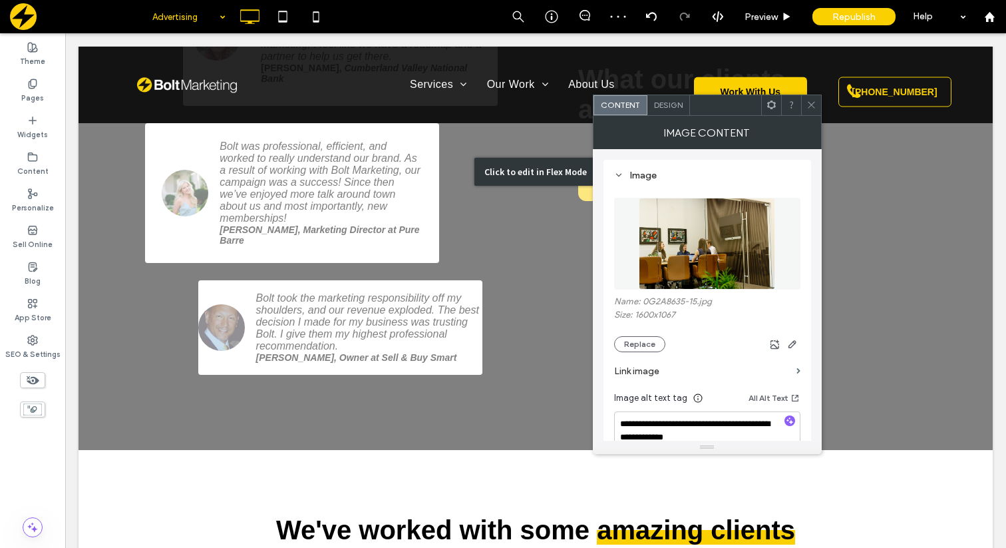
scroll to position [2143, 0]
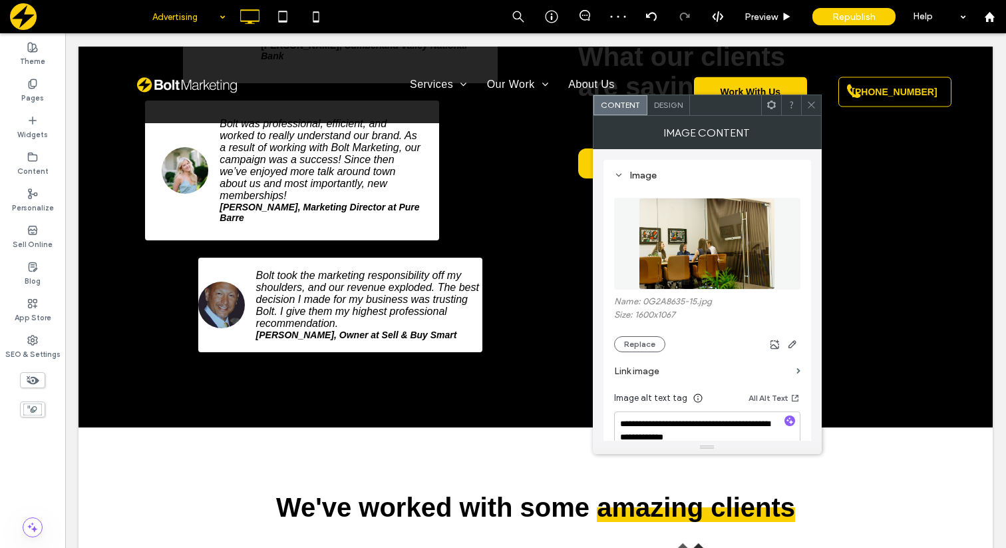
click at [814, 103] on icon at bounding box center [812, 105] width 10 height 10
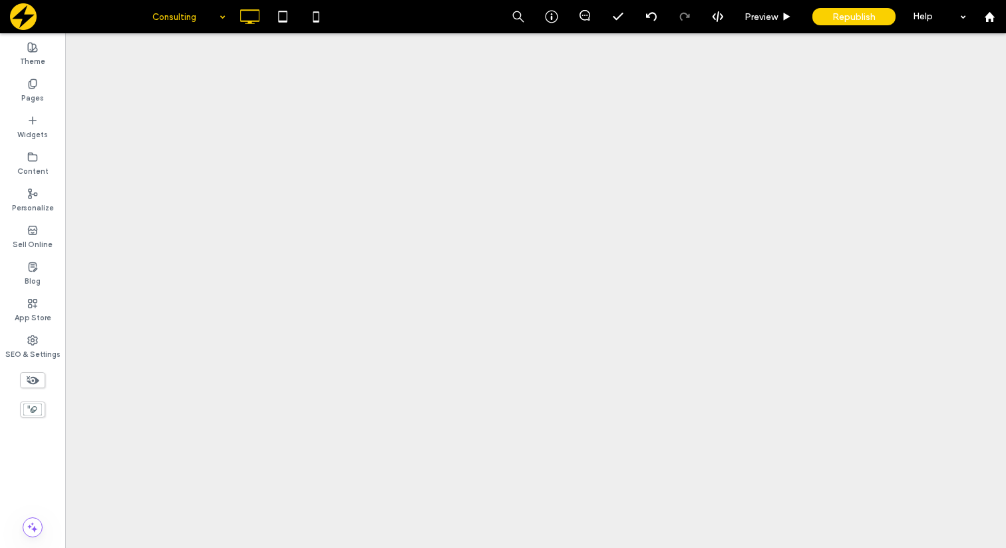
scroll to position [0, 0]
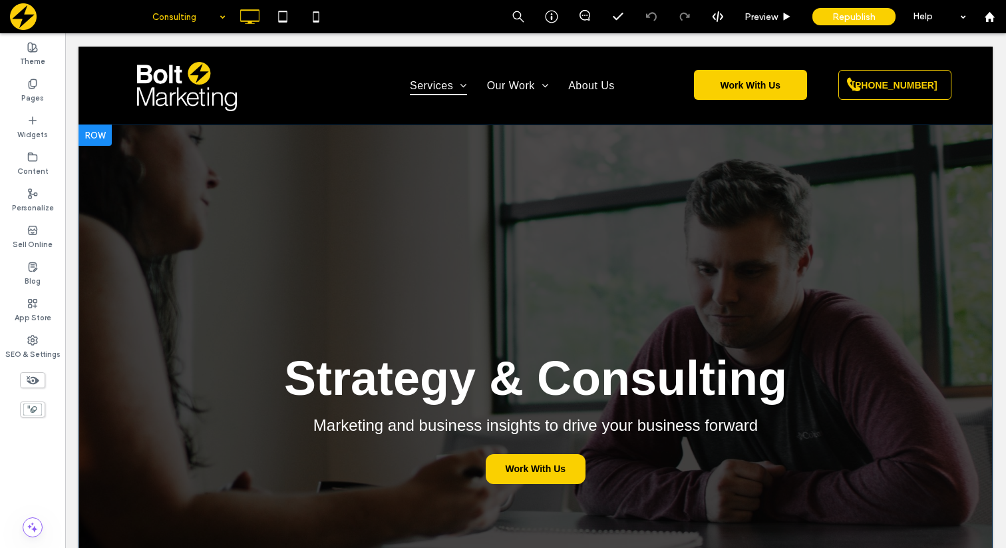
click at [353, 190] on div "Strategy & Consulting Marketing and business insights to drive your business fo…" at bounding box center [536, 383] width 915 height 519
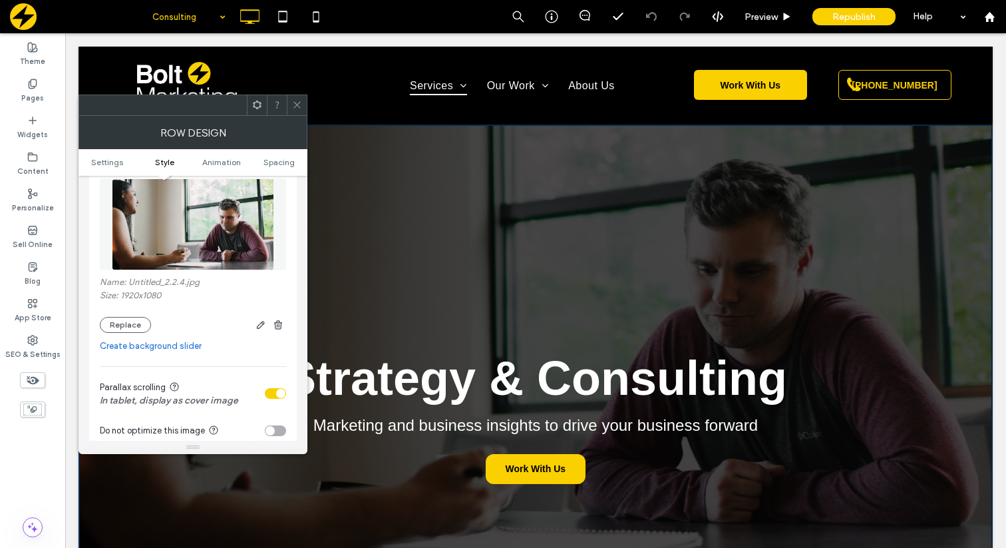
scroll to position [236, 0]
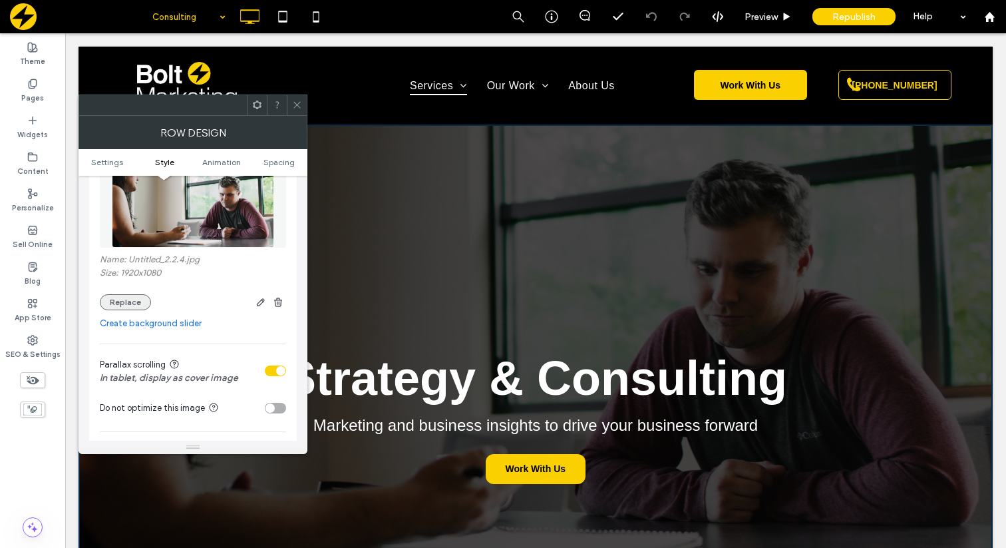
click at [132, 305] on button "Replace" at bounding box center [125, 302] width 51 height 16
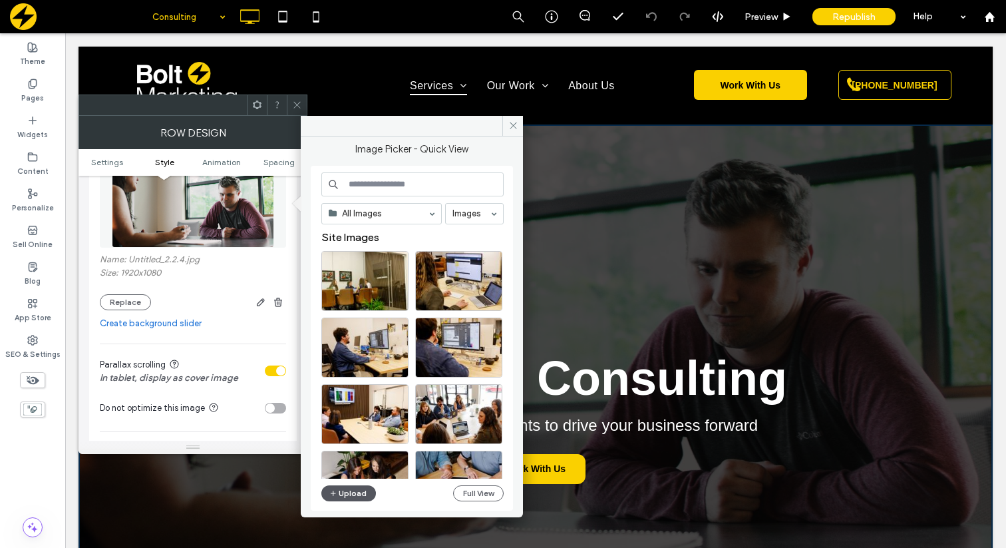
click at [339, 490] on button "Upload" at bounding box center [348, 493] width 55 height 16
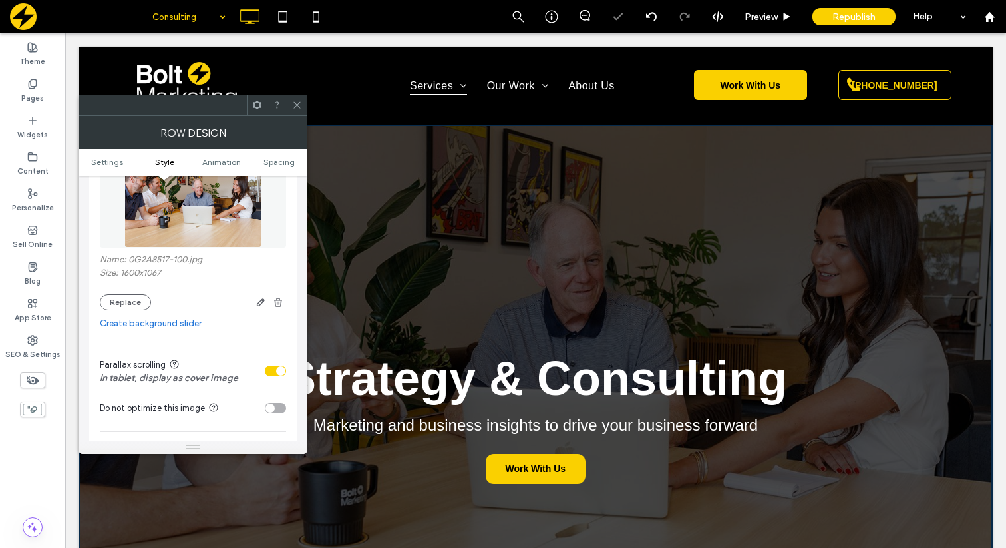
click at [290, 101] on div at bounding box center [297, 105] width 20 height 20
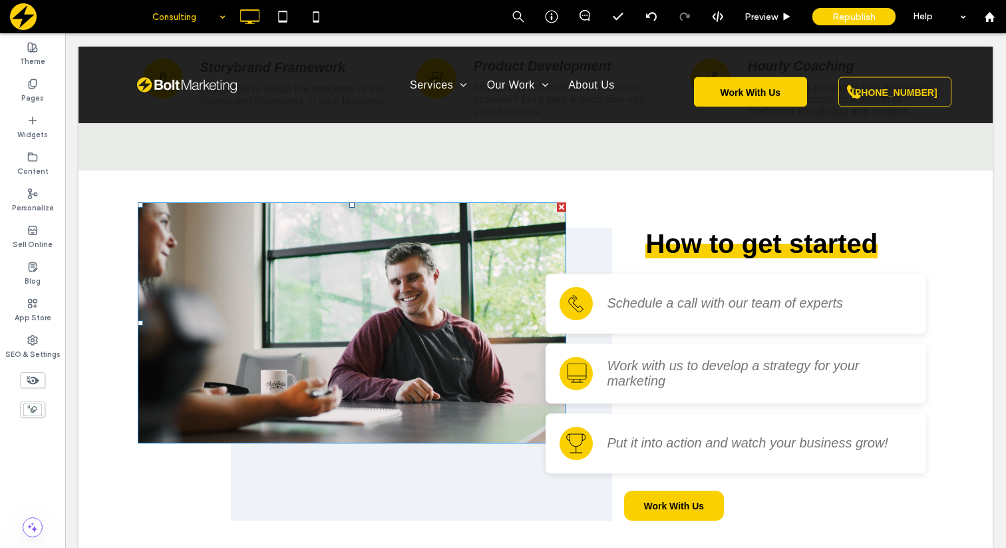
scroll to position [1189, 0]
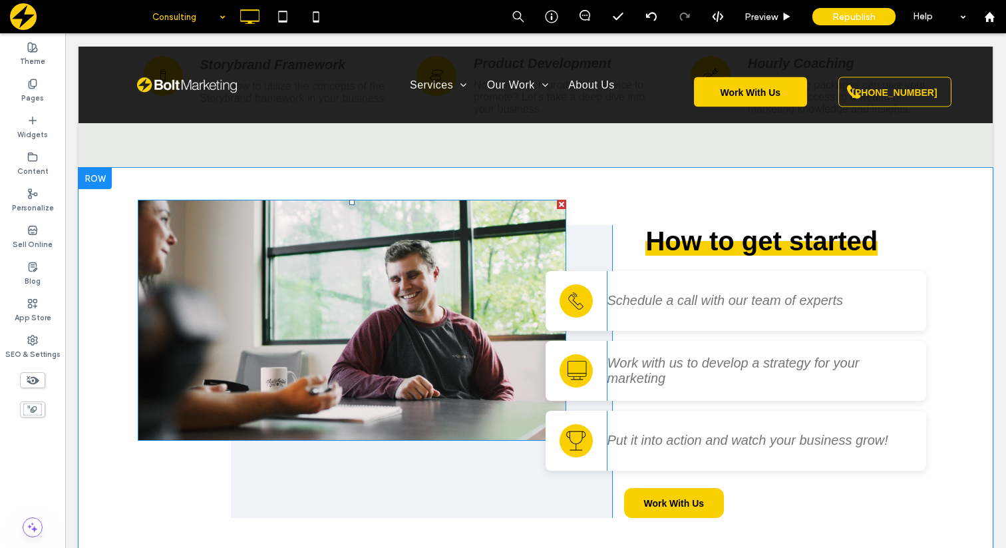
click at [341, 299] on img at bounding box center [352, 320] width 429 height 241
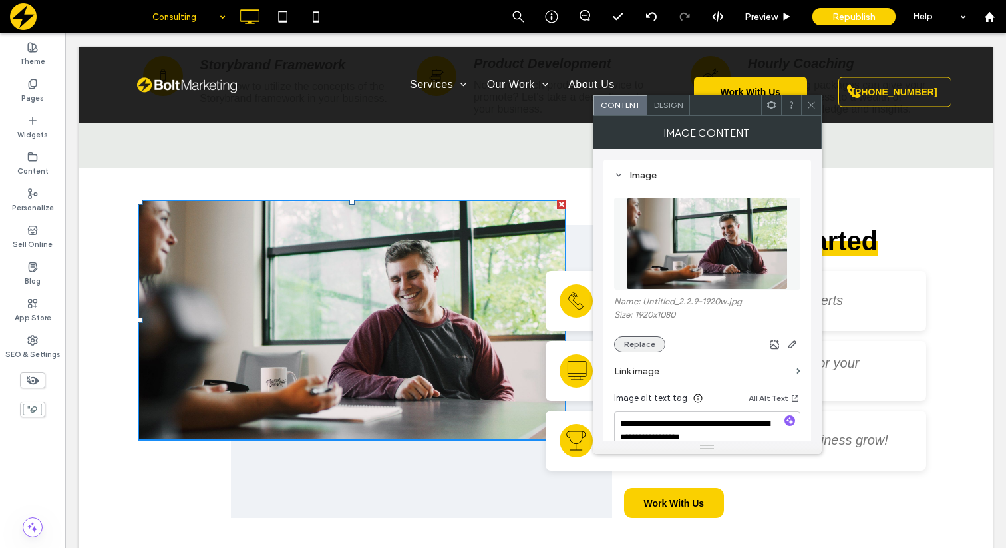
click at [654, 343] on button "Replace" at bounding box center [639, 344] width 51 height 16
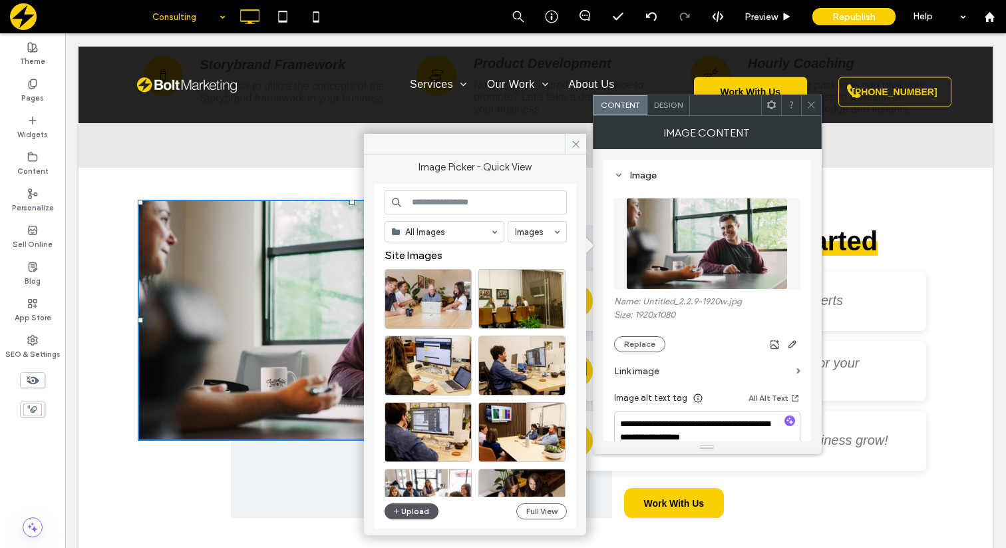
click at [424, 511] on button "Upload" at bounding box center [412, 511] width 55 height 16
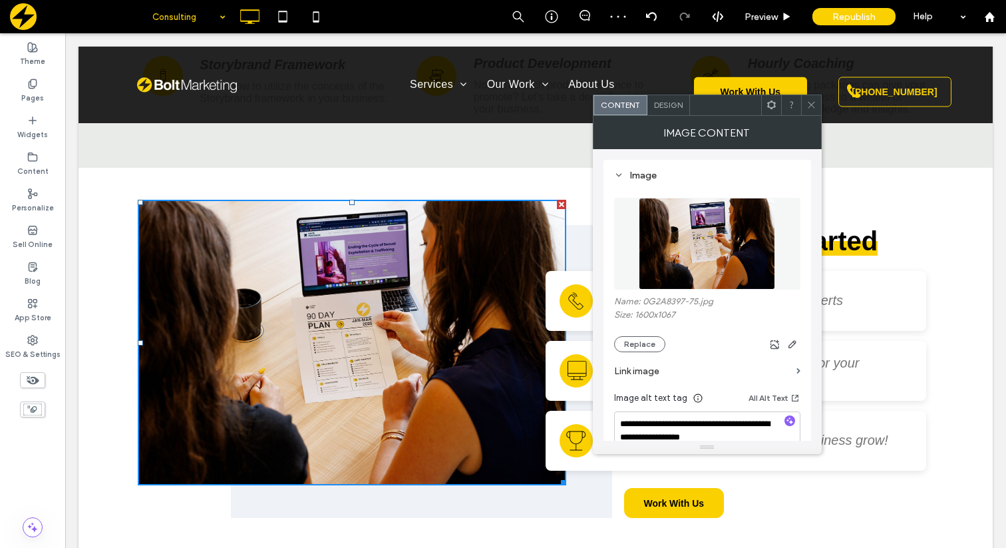
click at [808, 108] on icon at bounding box center [812, 105] width 10 height 10
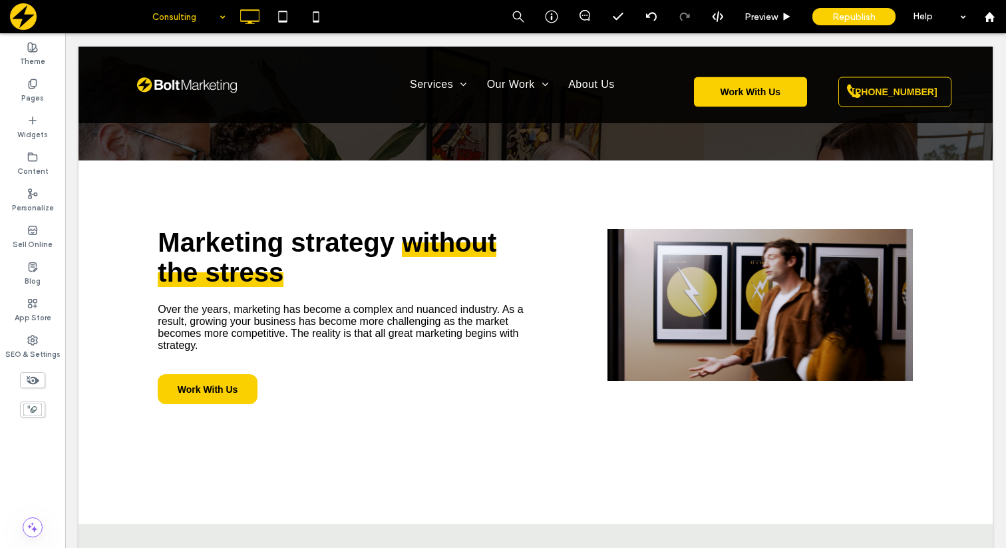
scroll to position [468, 0]
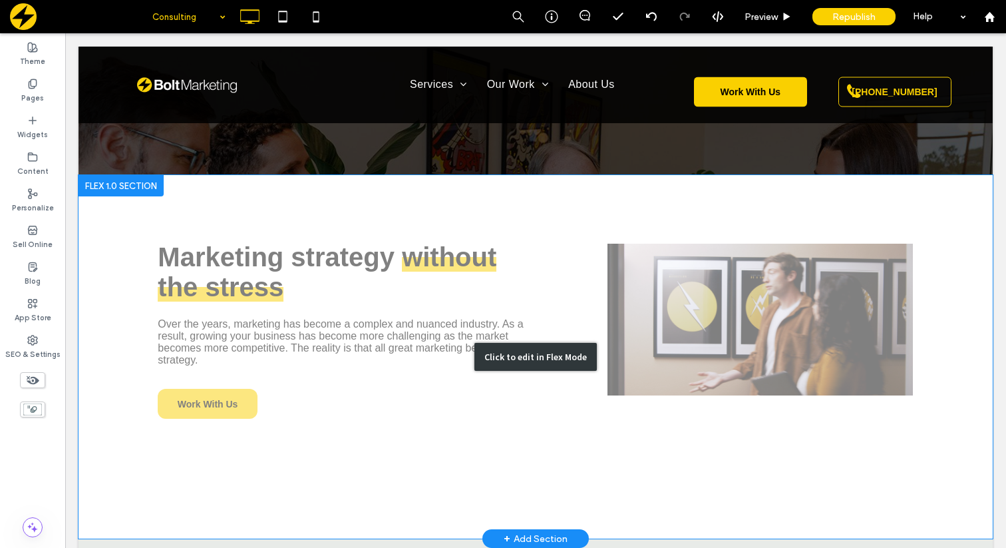
click at [705, 263] on div "Click to edit in Flex Mode" at bounding box center [536, 356] width 915 height 363
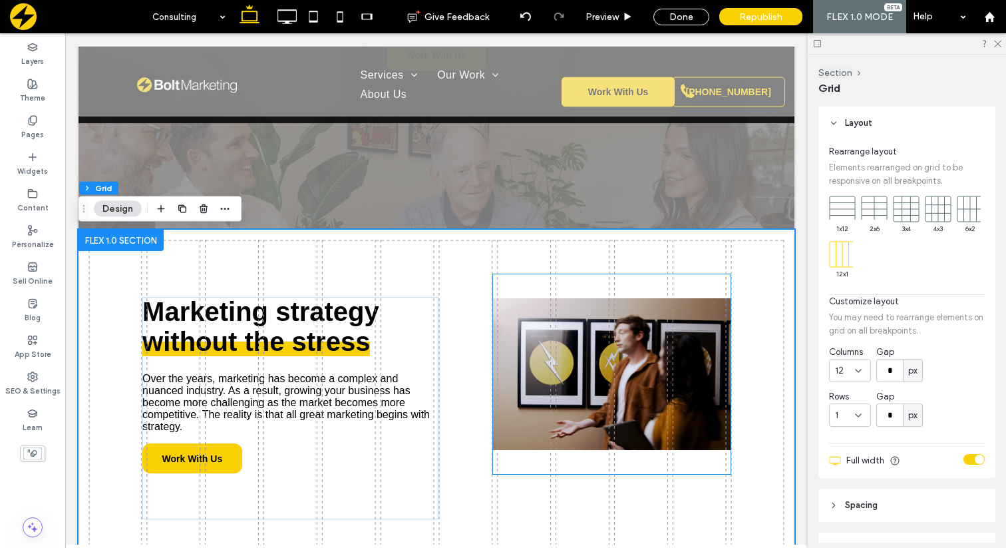
click at [600, 371] on img at bounding box center [612, 374] width 238 height 152
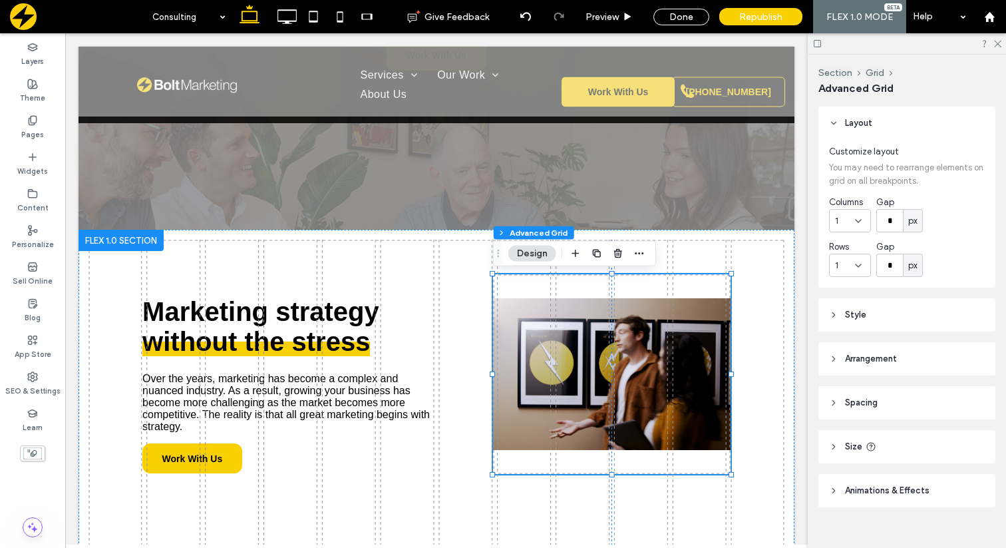
click at [600, 371] on img at bounding box center [612, 374] width 238 height 152
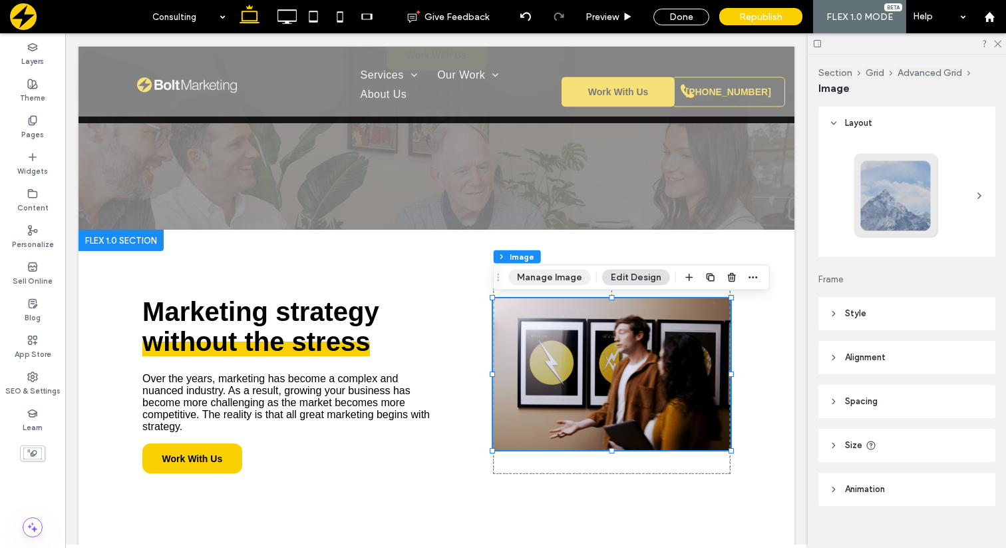
click at [564, 278] on button "Manage Image" at bounding box center [550, 278] width 83 height 16
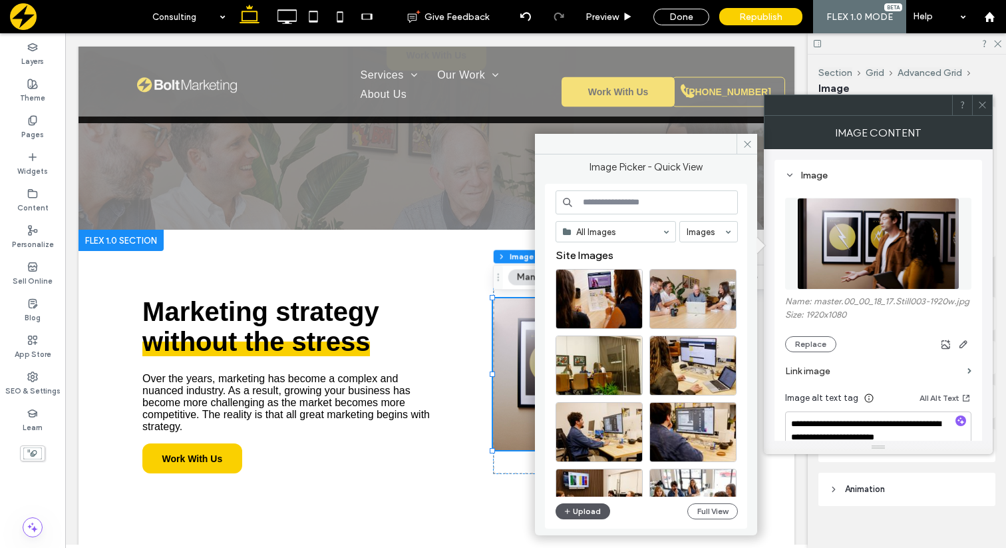
click at [568, 517] on icon "button" at bounding box center [568, 511] width 8 height 11
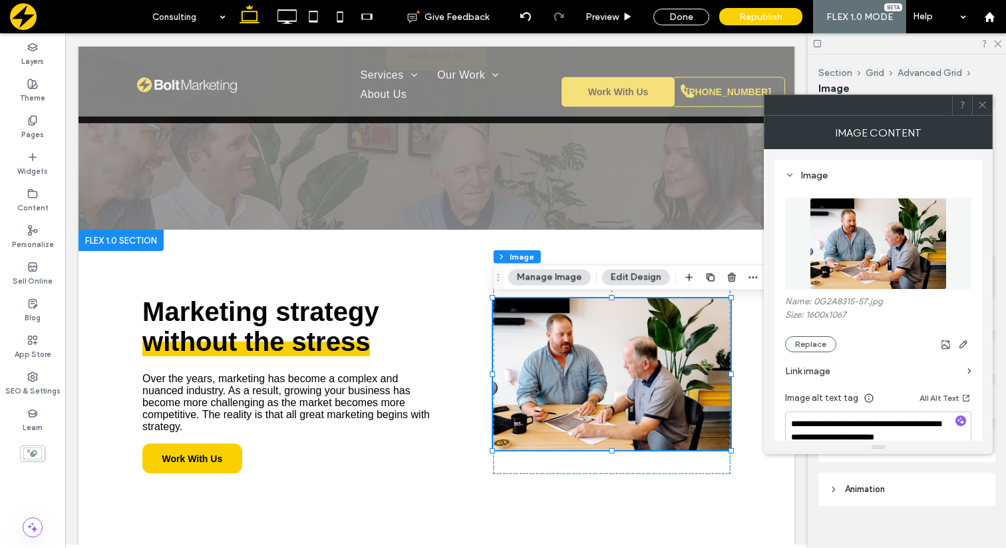
click at [978, 101] on icon at bounding box center [983, 105] width 10 height 10
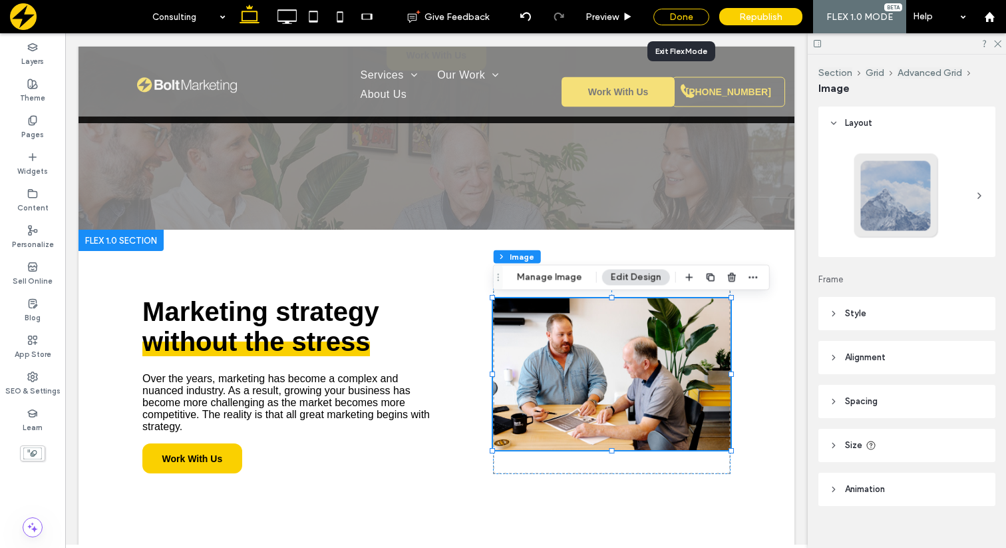
click at [694, 17] on div "Done" at bounding box center [682, 17] width 56 height 17
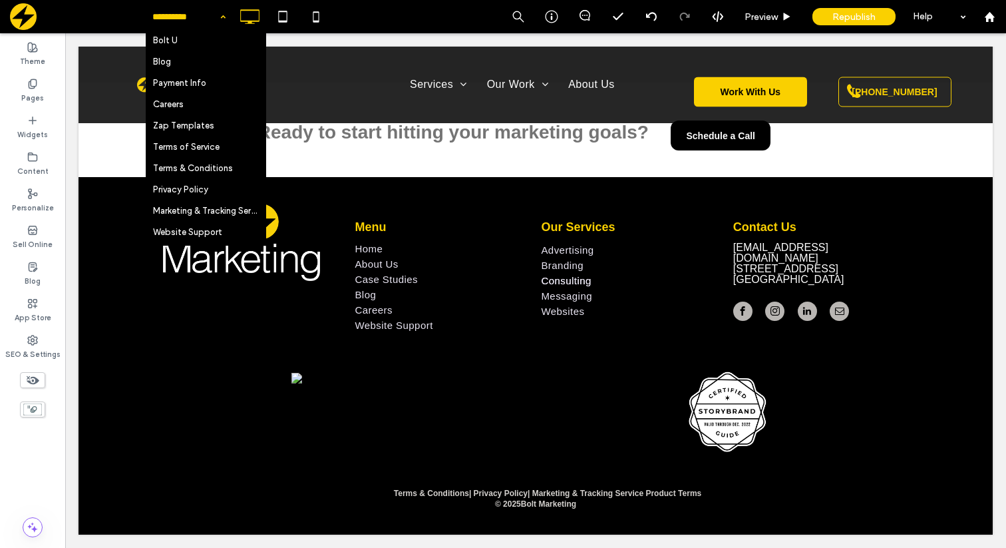
scroll to position [549, 0]
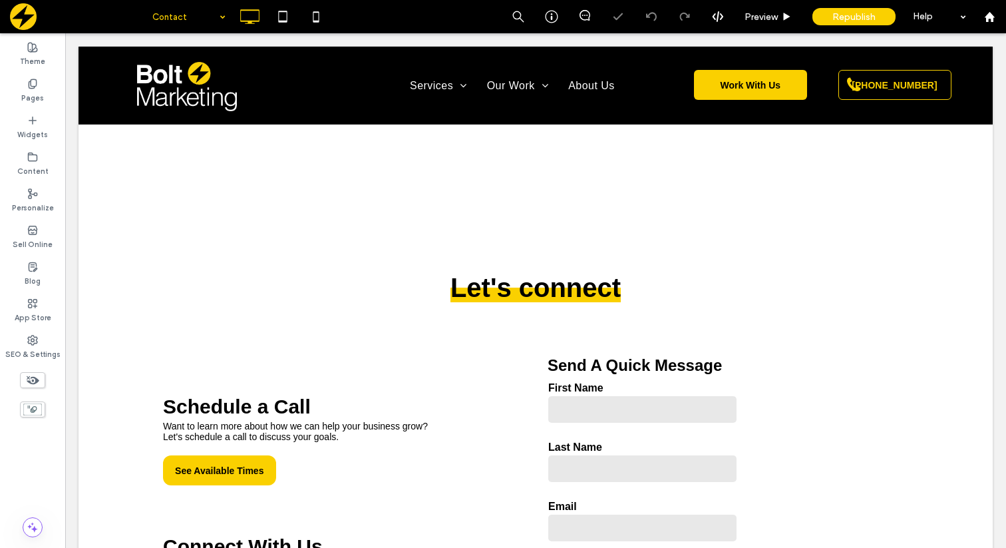
click at [221, 21] on div "Contact" at bounding box center [189, 16] width 87 height 33
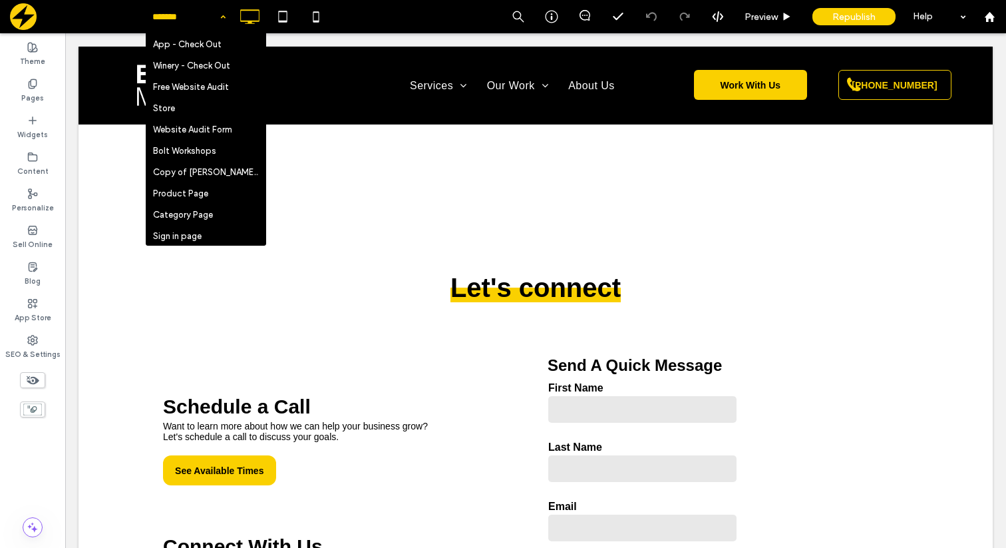
scroll to position [882, 0]
click at [218, 15] on div "Home Websites Messaging Branding Advertising Consulting Website Portfolio Case …" at bounding box center [189, 16] width 87 height 33
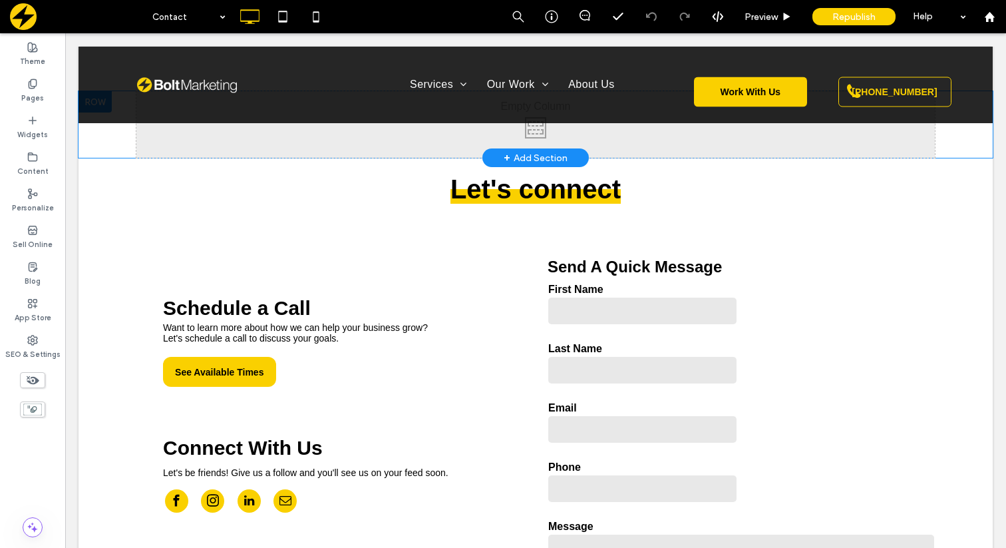
scroll to position [0, 0]
